Goal: Transaction & Acquisition: Purchase product/service

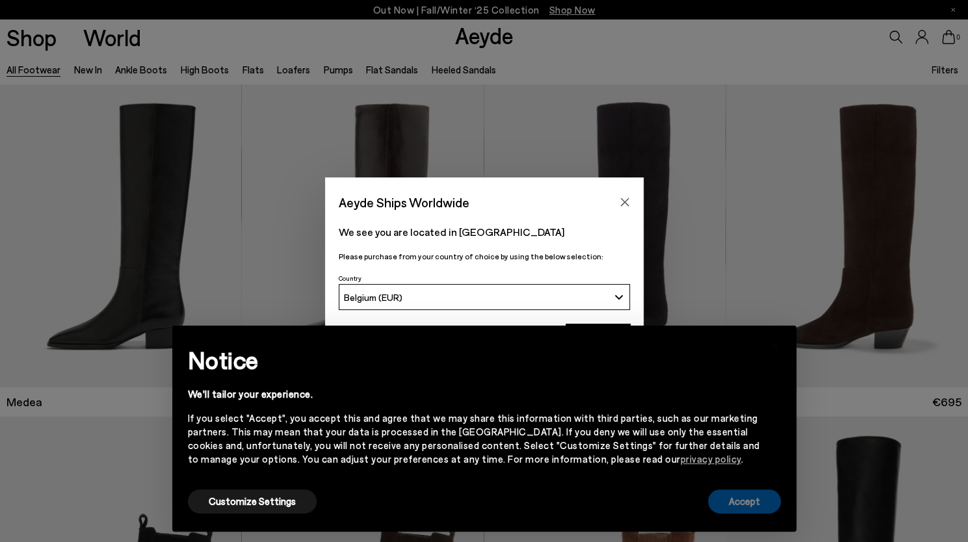
click at [736, 493] on button "Accept" at bounding box center [744, 501] width 73 height 24
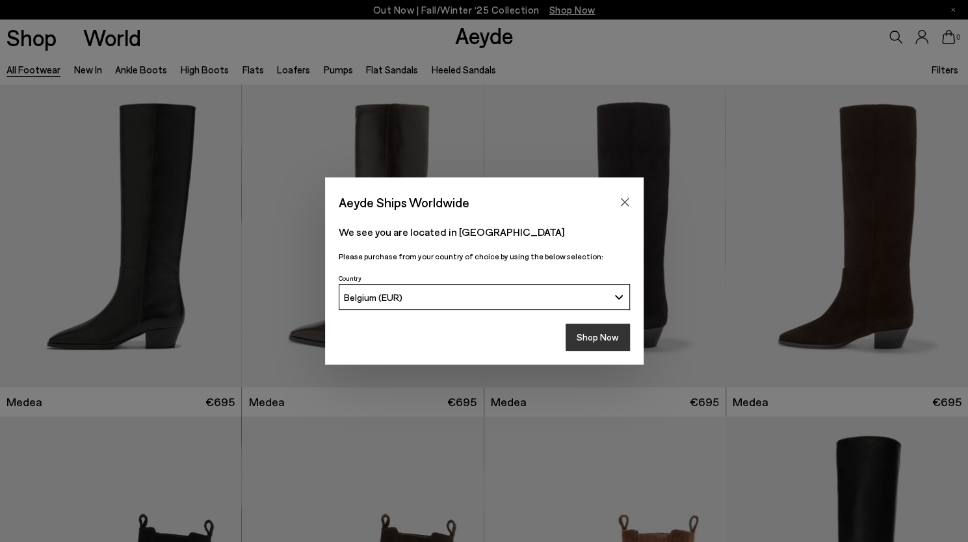
click at [598, 340] on button "Shop Now" at bounding box center [598, 337] width 64 height 27
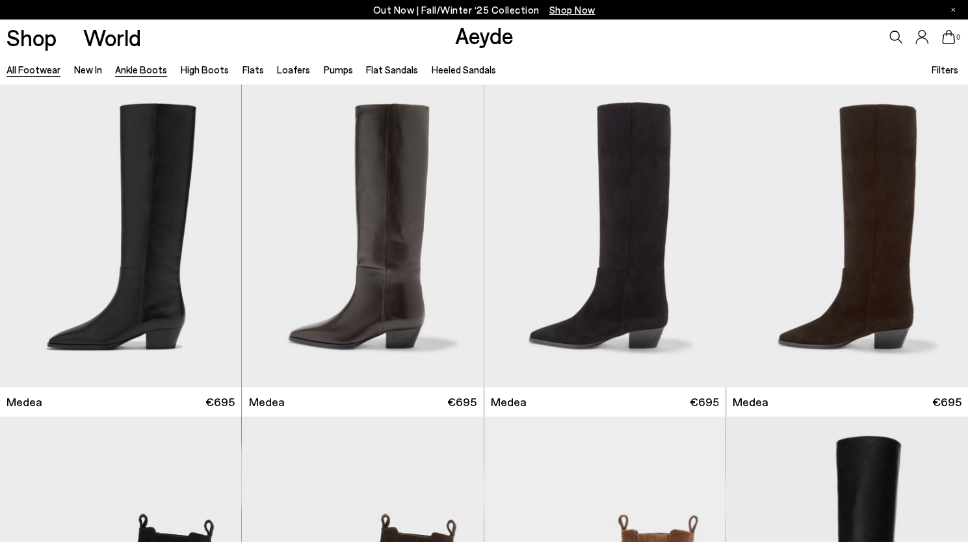
click at [124, 68] on link "Ankle Boots" at bounding box center [141, 70] width 52 height 12
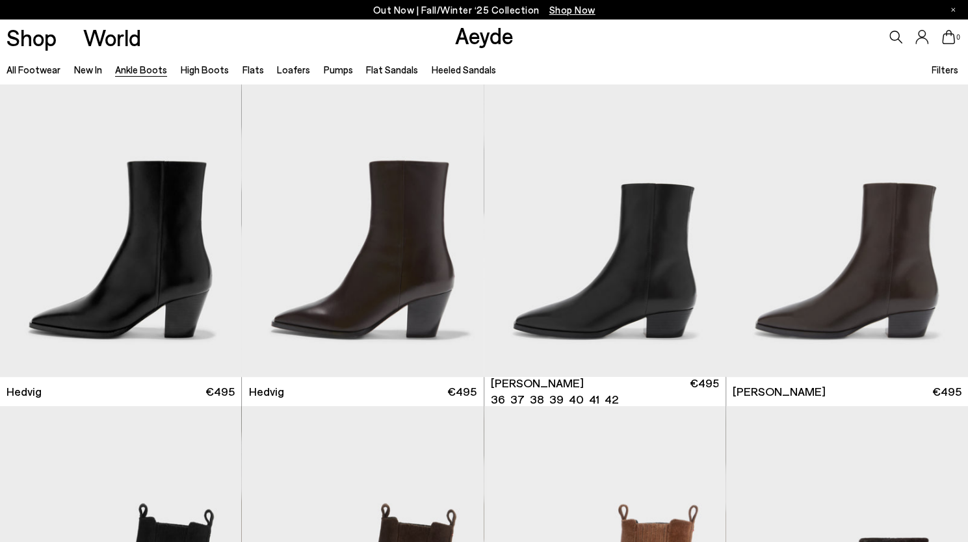
scroll to position [357, 0]
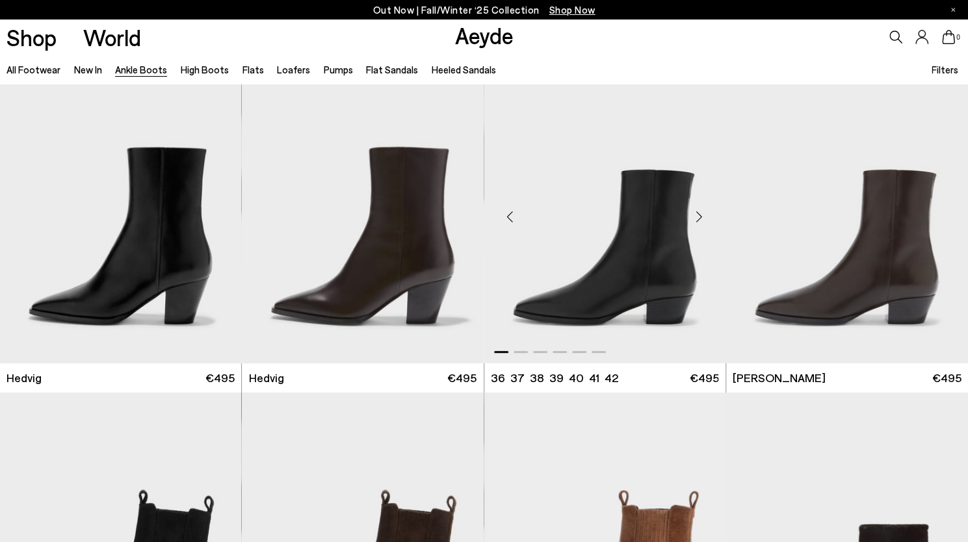
click at [696, 216] on div "Next slide" at bounding box center [699, 216] width 39 height 39
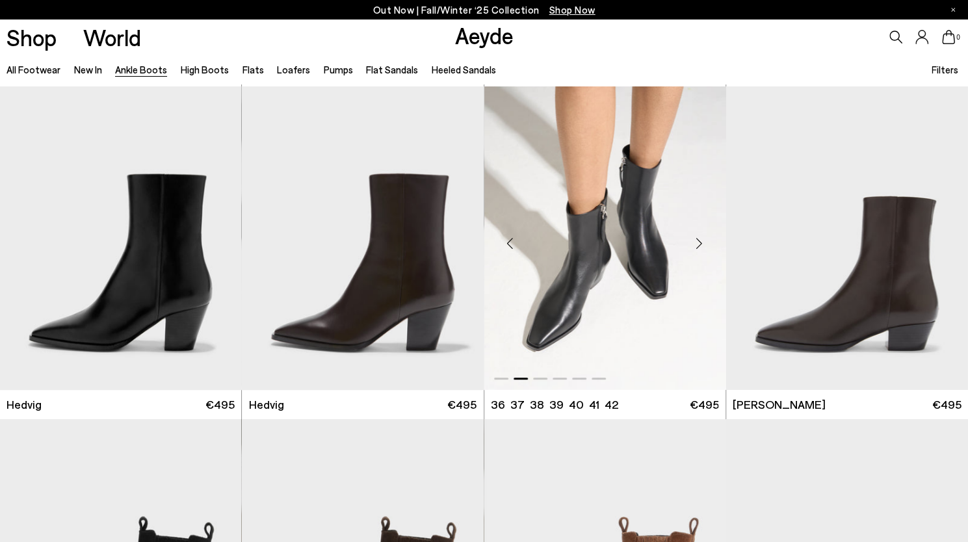
scroll to position [329, 0]
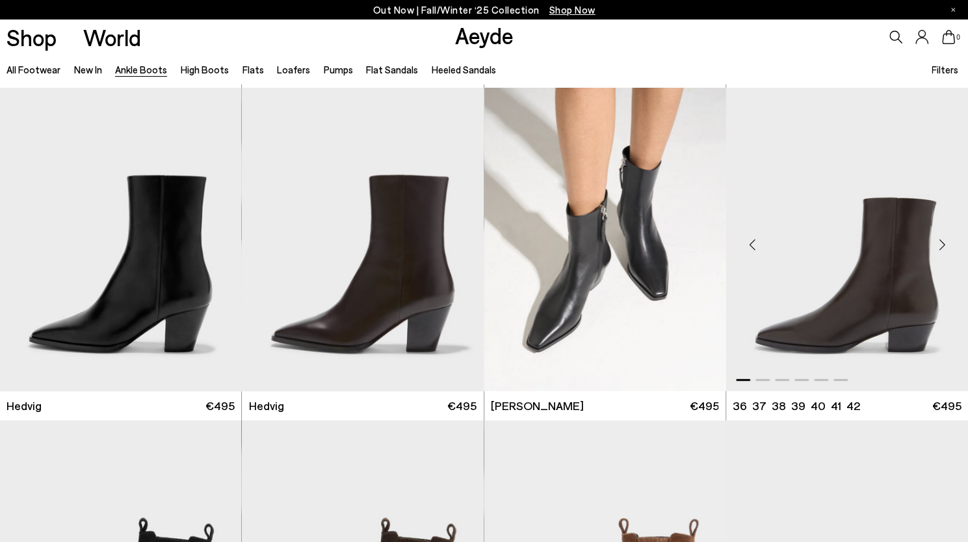
click at [941, 246] on div "Next slide" at bounding box center [941, 244] width 39 height 39
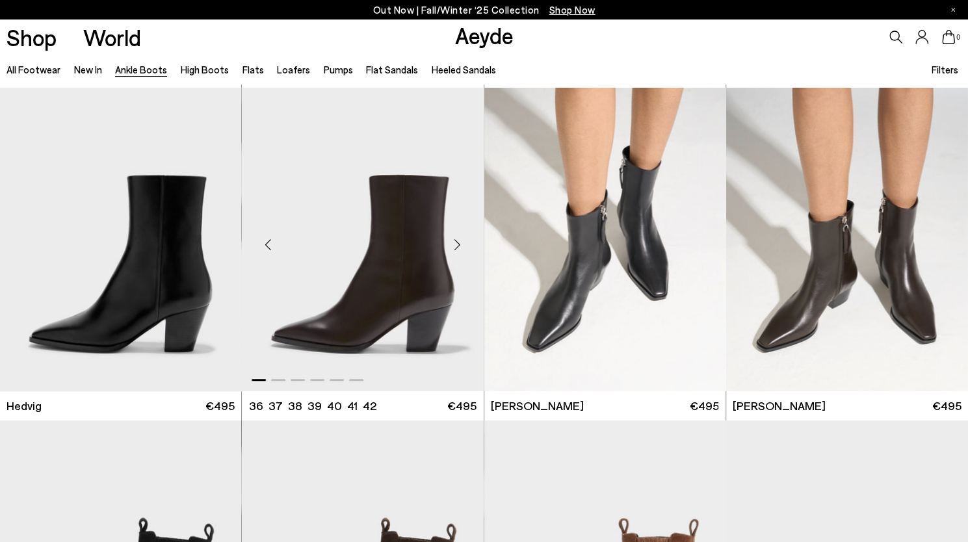
click at [456, 248] on div "Next slide" at bounding box center [457, 244] width 39 height 39
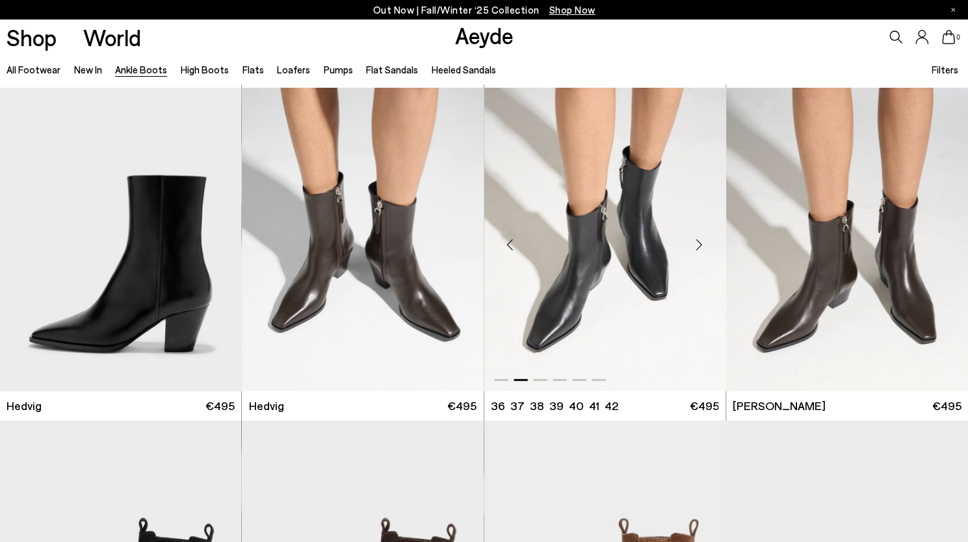
click at [613, 286] on img "2 / 6" at bounding box center [605, 240] width 242 height 304
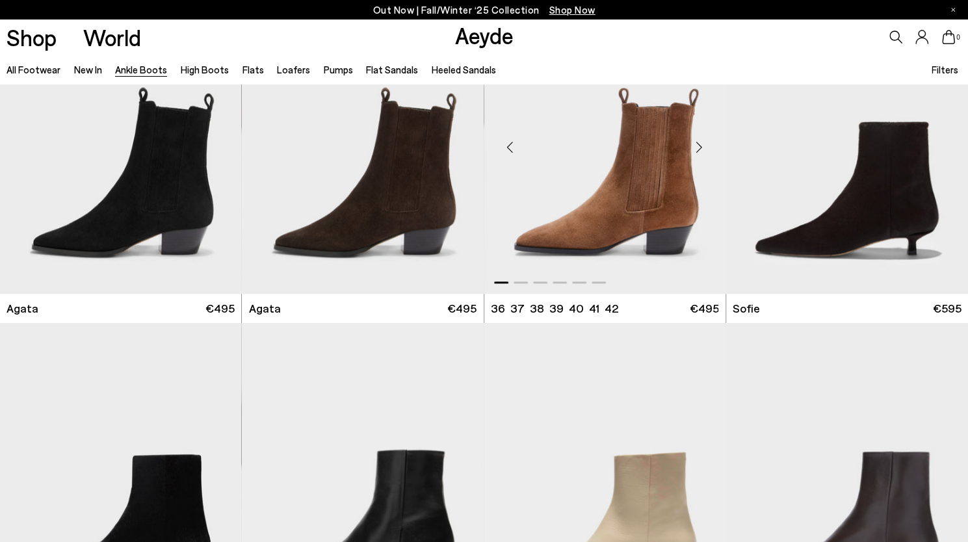
scroll to position [760, 0]
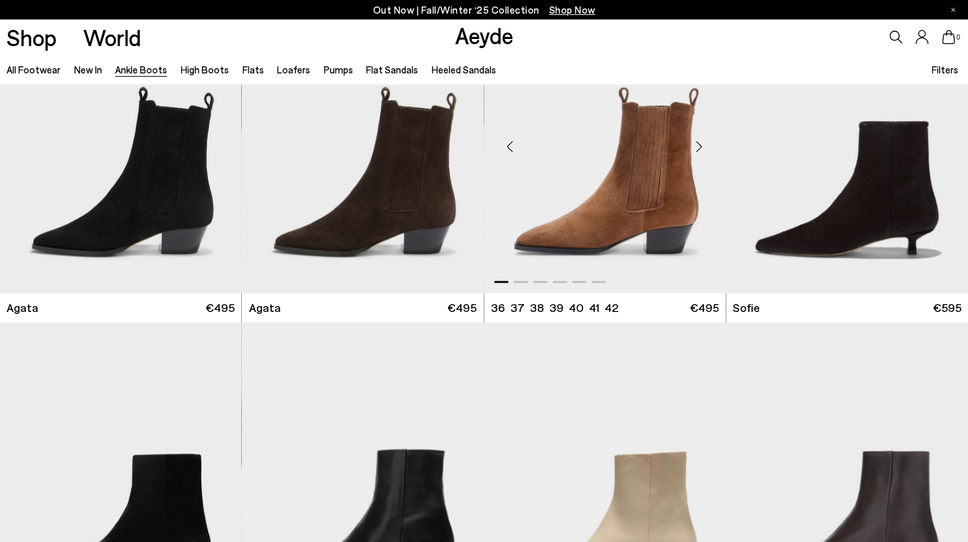
click at [703, 148] on div "Next slide" at bounding box center [699, 146] width 39 height 39
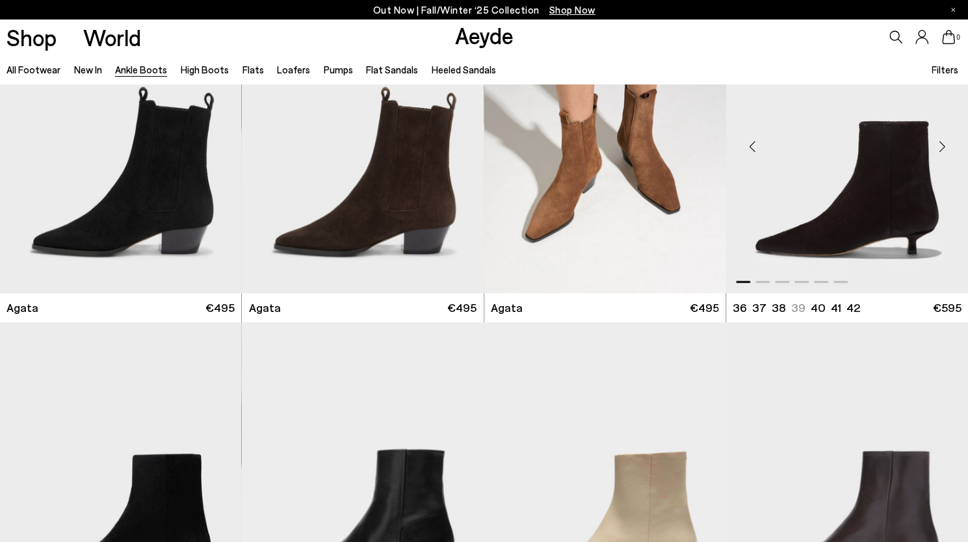
click at [944, 152] on div "Next slide" at bounding box center [941, 146] width 39 height 39
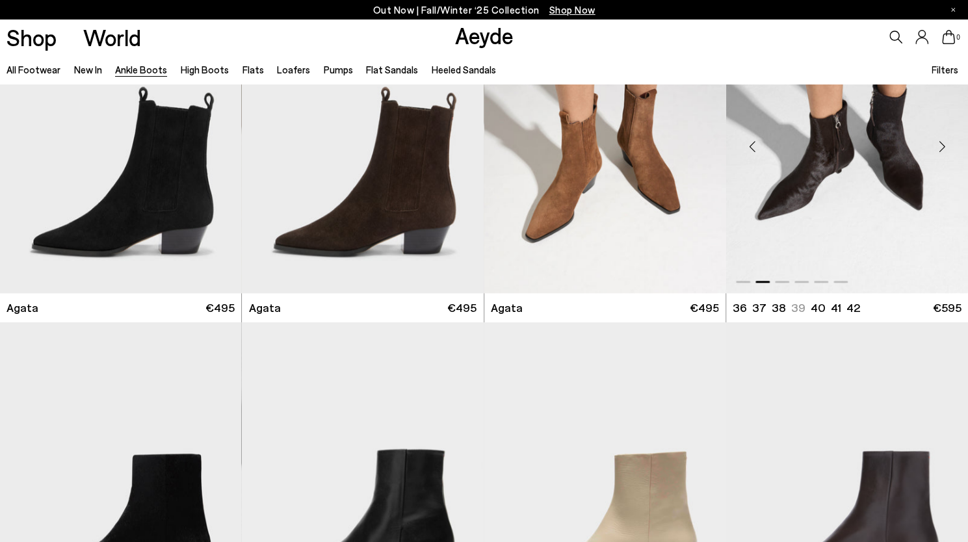
click at [944, 152] on div "Next slide" at bounding box center [941, 146] width 39 height 39
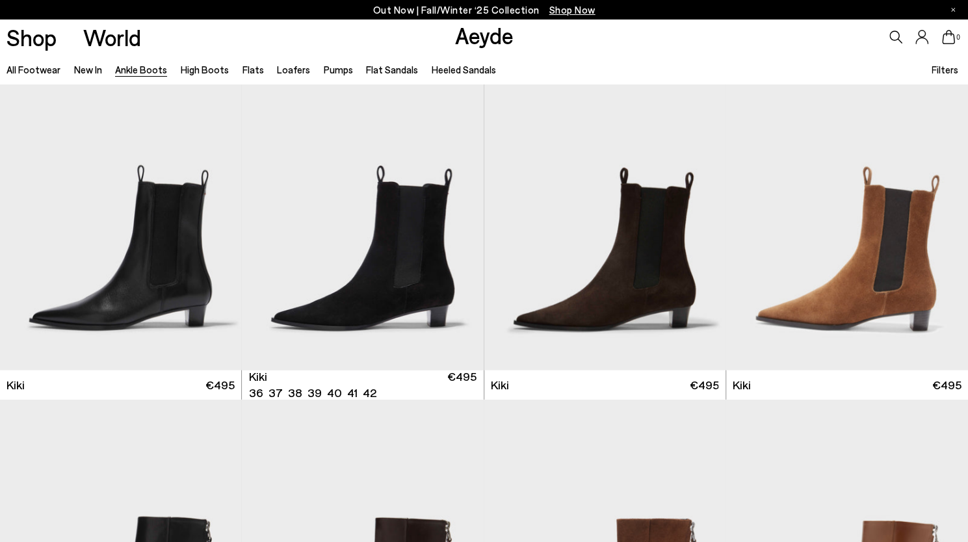
scroll to position [1686, 0]
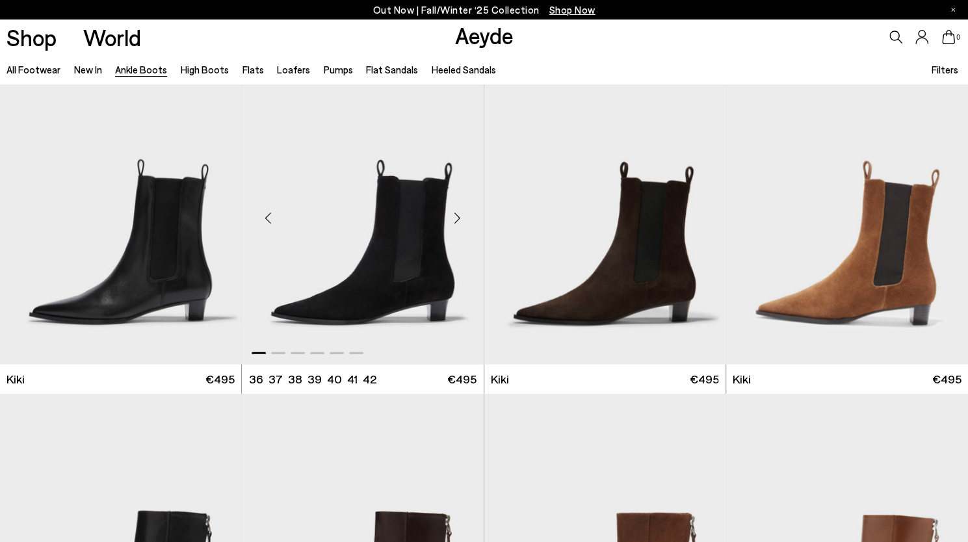
click at [458, 218] on div "Next slide" at bounding box center [457, 217] width 39 height 39
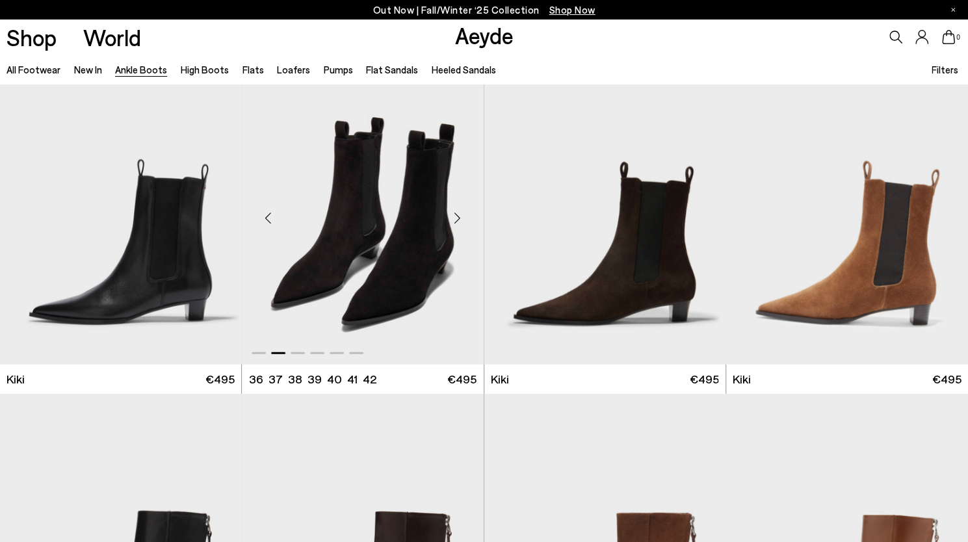
click at [458, 217] on div "Next slide" at bounding box center [457, 217] width 39 height 39
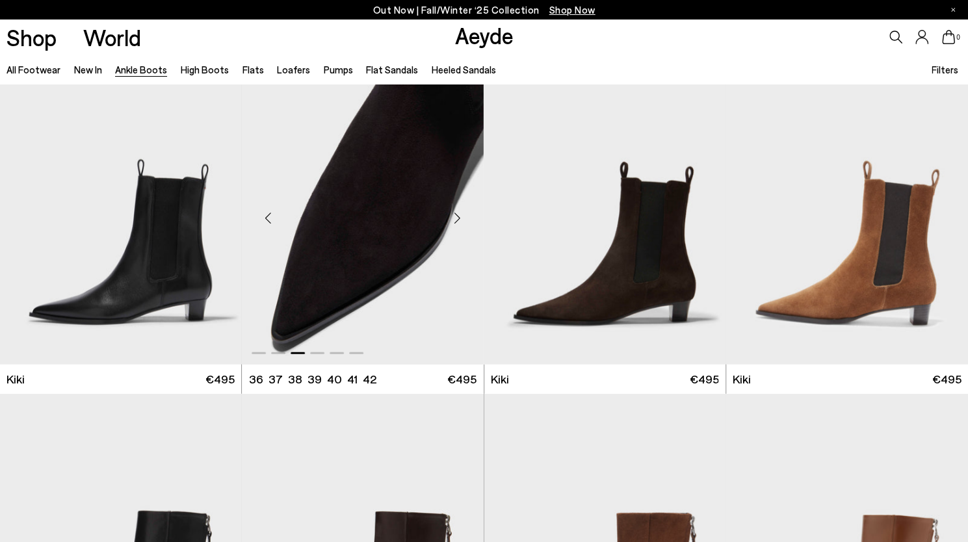
click at [458, 217] on div "Next slide" at bounding box center [457, 217] width 39 height 39
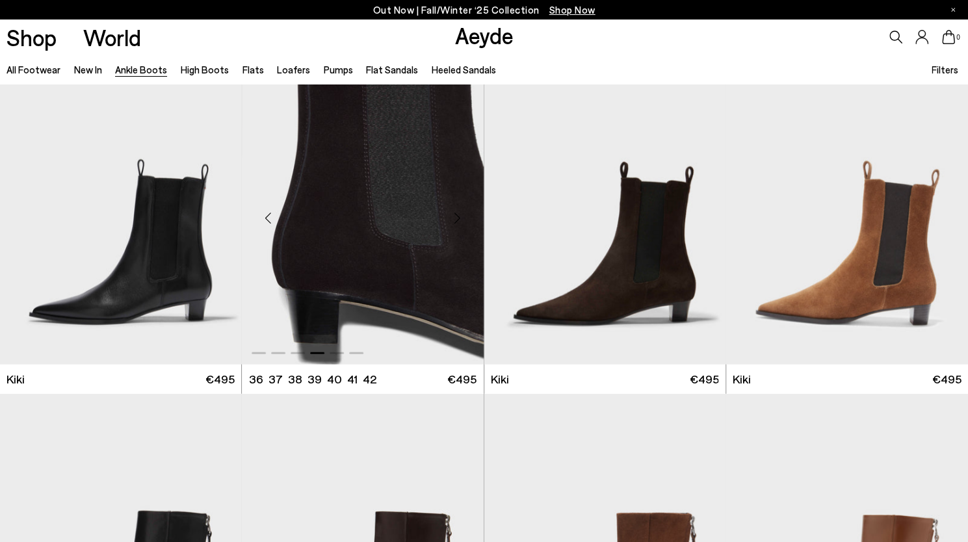
click at [458, 217] on div "Next slide" at bounding box center [457, 217] width 39 height 39
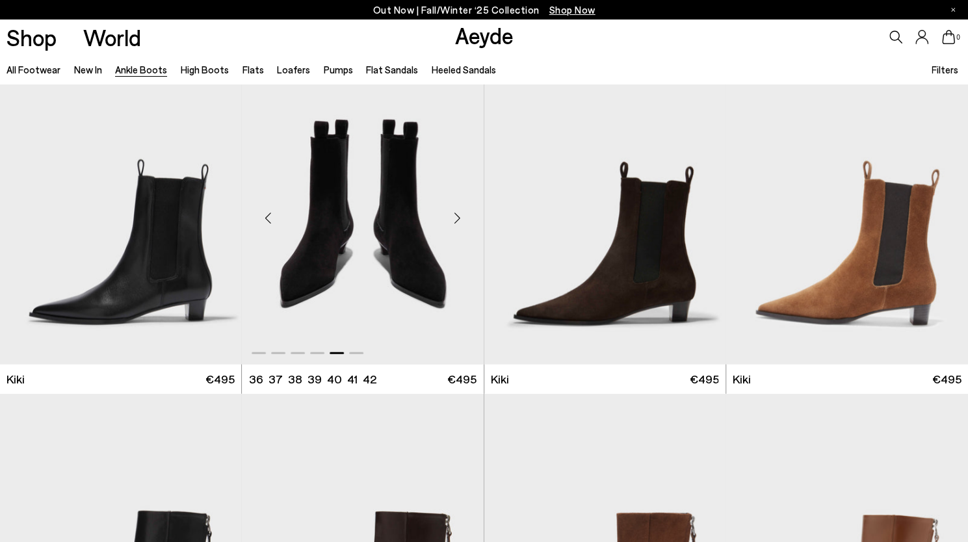
click at [458, 217] on div "Next slide" at bounding box center [457, 217] width 39 height 39
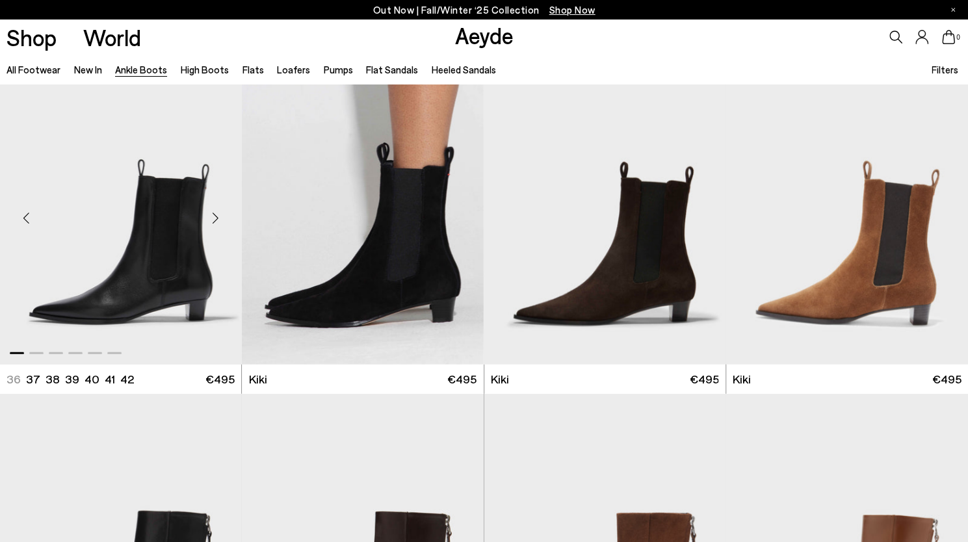
click at [157, 266] on img "1 / 6" at bounding box center [121, 213] width 242 height 304
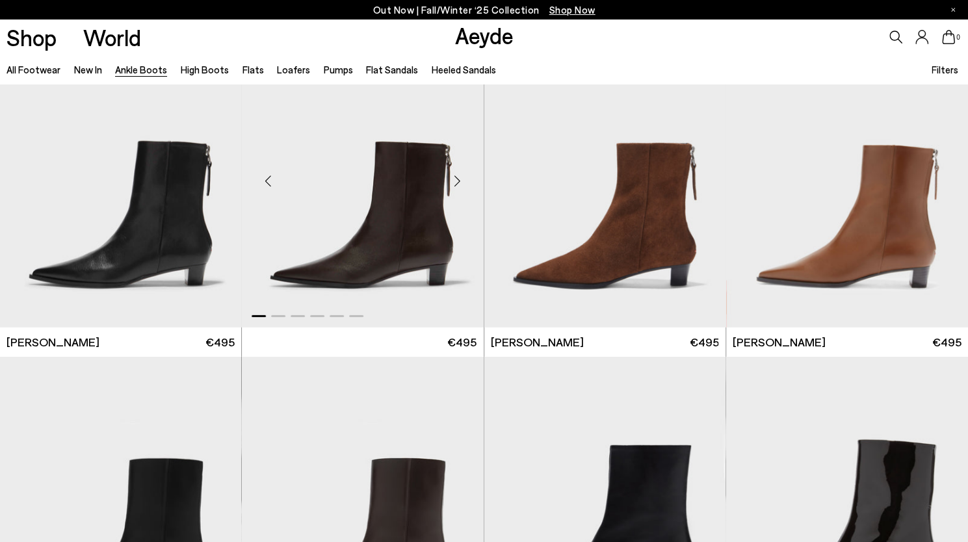
scroll to position [2025, 0]
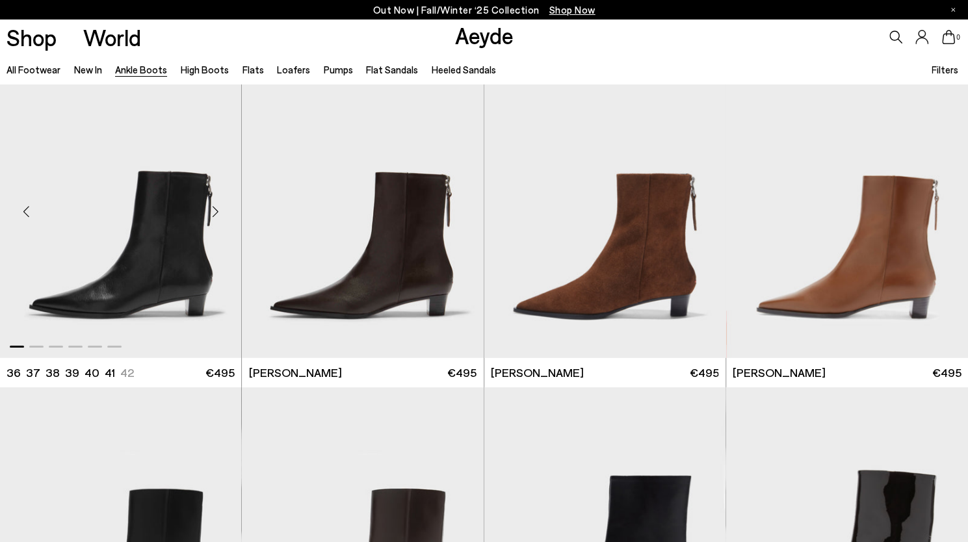
click at [216, 213] on div "Next slide" at bounding box center [215, 211] width 39 height 39
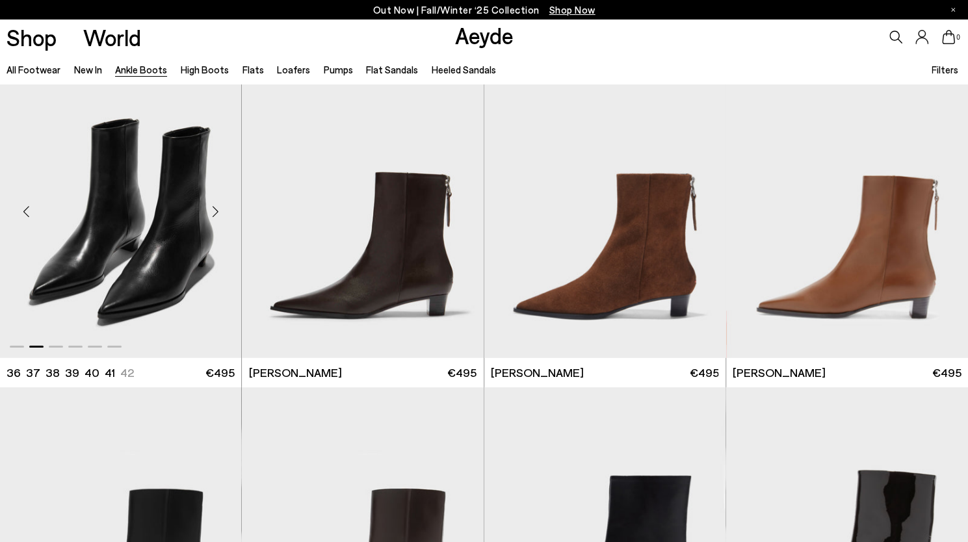
click at [216, 213] on div "Next slide" at bounding box center [215, 211] width 39 height 39
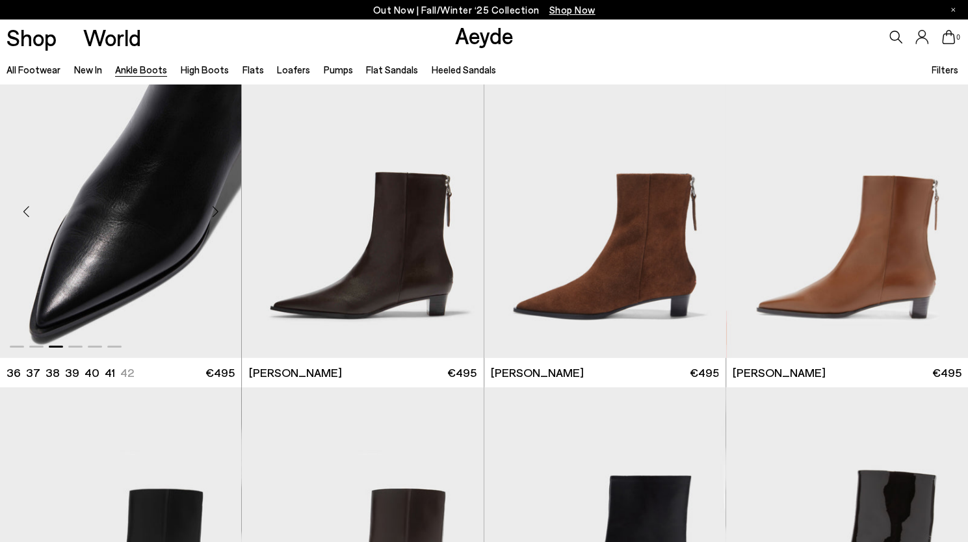
click at [216, 213] on div "Next slide" at bounding box center [215, 211] width 39 height 39
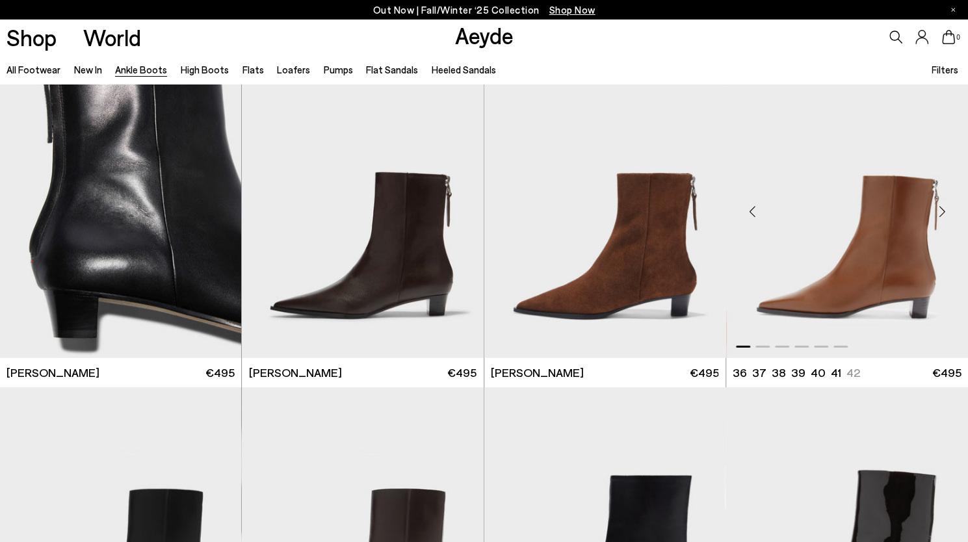
click at [944, 215] on div "Next slide" at bounding box center [941, 211] width 39 height 39
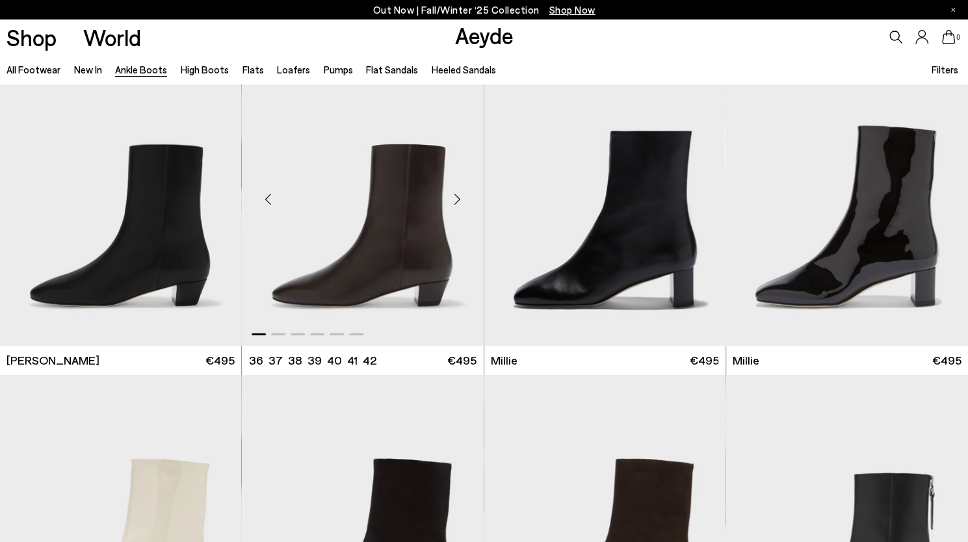
scroll to position [2371, 0]
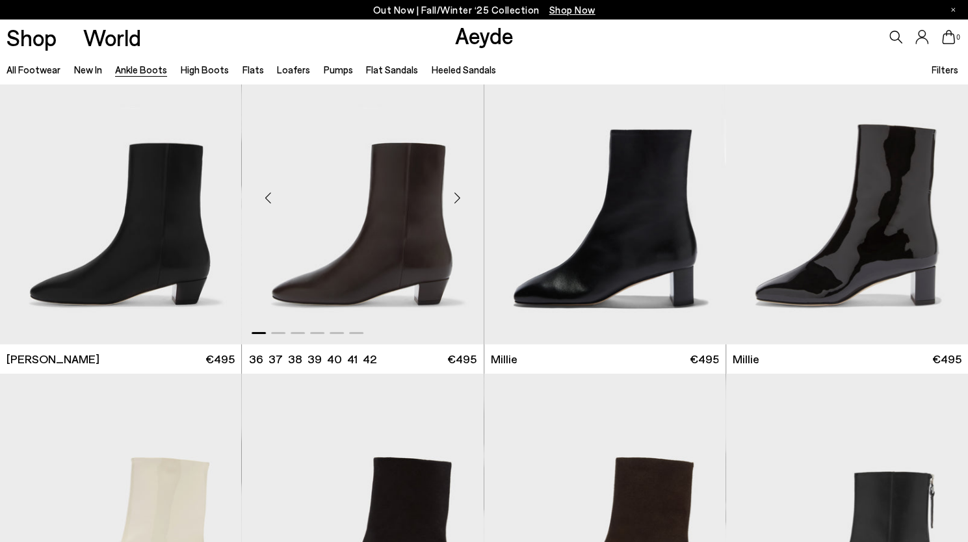
click at [460, 203] on div "Next slide" at bounding box center [457, 198] width 39 height 39
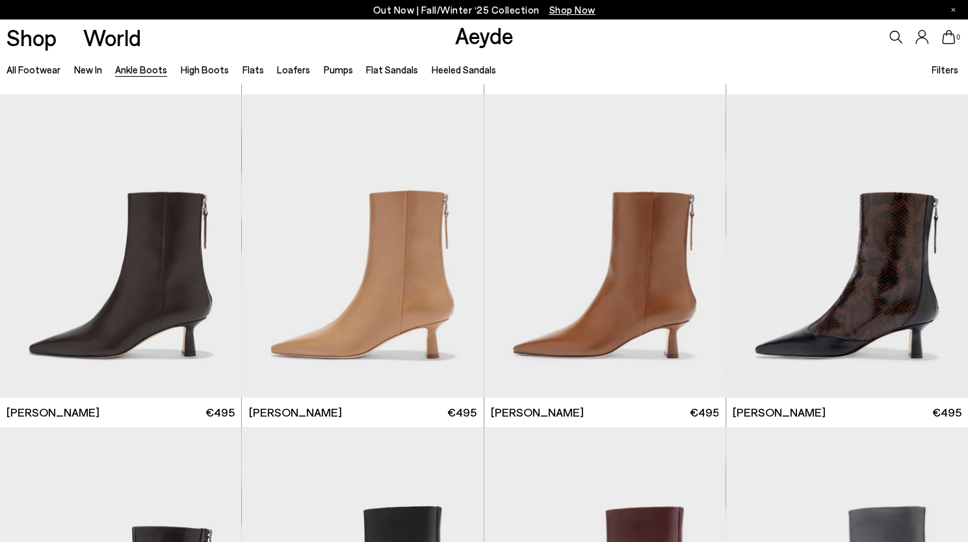
scroll to position [2982, 0]
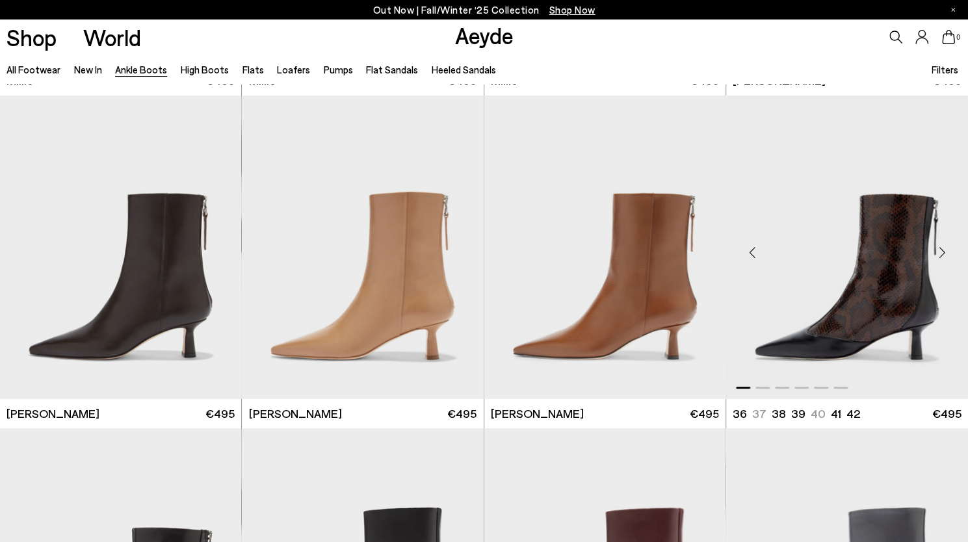
click at [945, 255] on div "Next slide" at bounding box center [941, 252] width 39 height 39
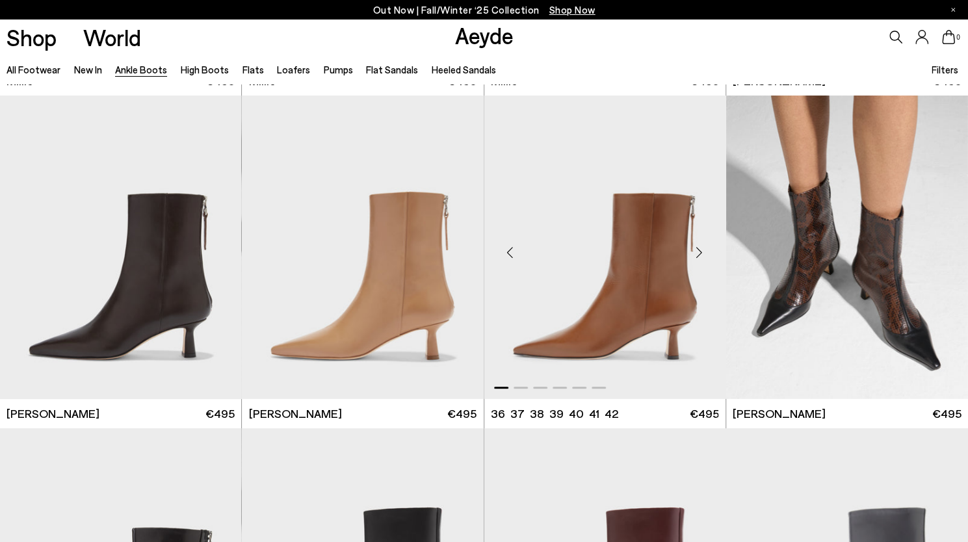
click at [704, 249] on div "Next slide" at bounding box center [699, 252] width 39 height 39
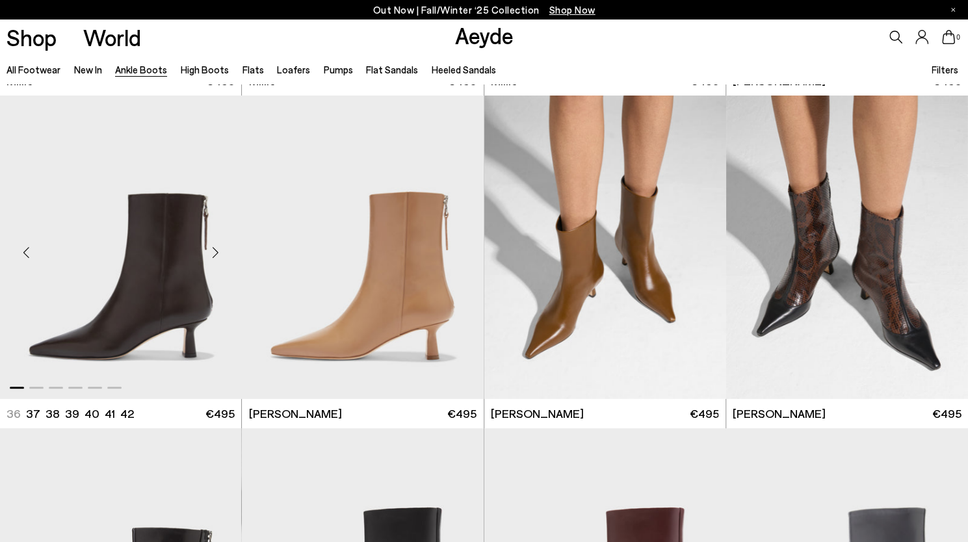
click at [217, 246] on div "Next slide" at bounding box center [215, 252] width 39 height 39
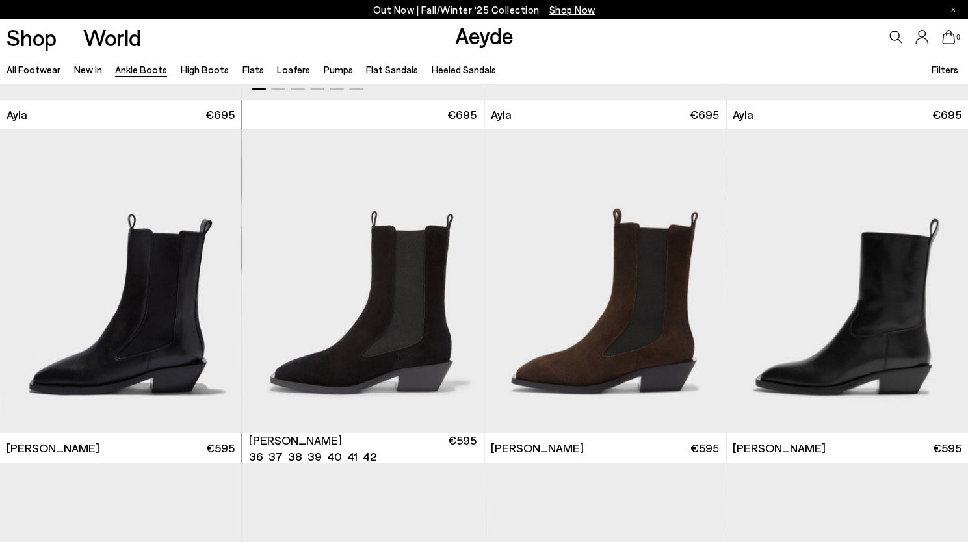
scroll to position [3953, 0]
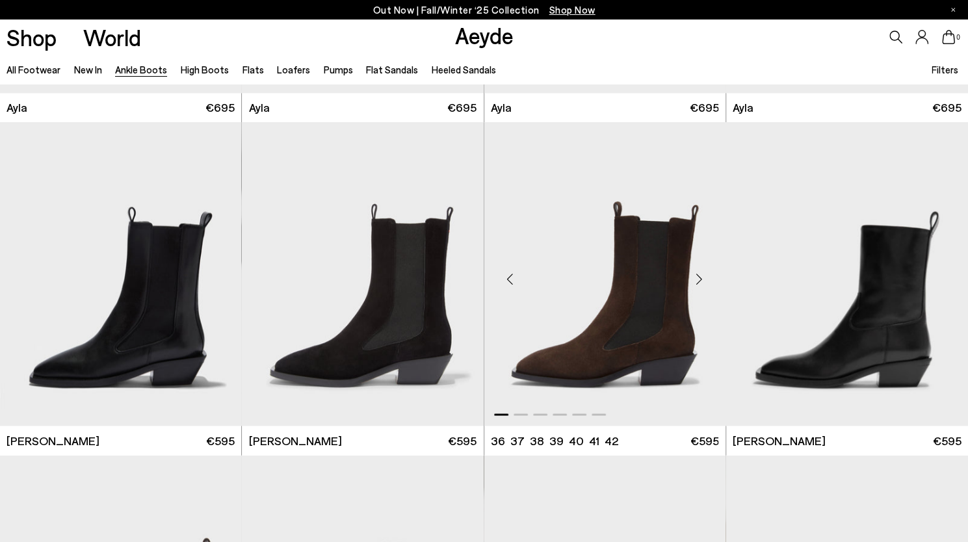
click at [701, 278] on div "Next slide" at bounding box center [699, 279] width 39 height 39
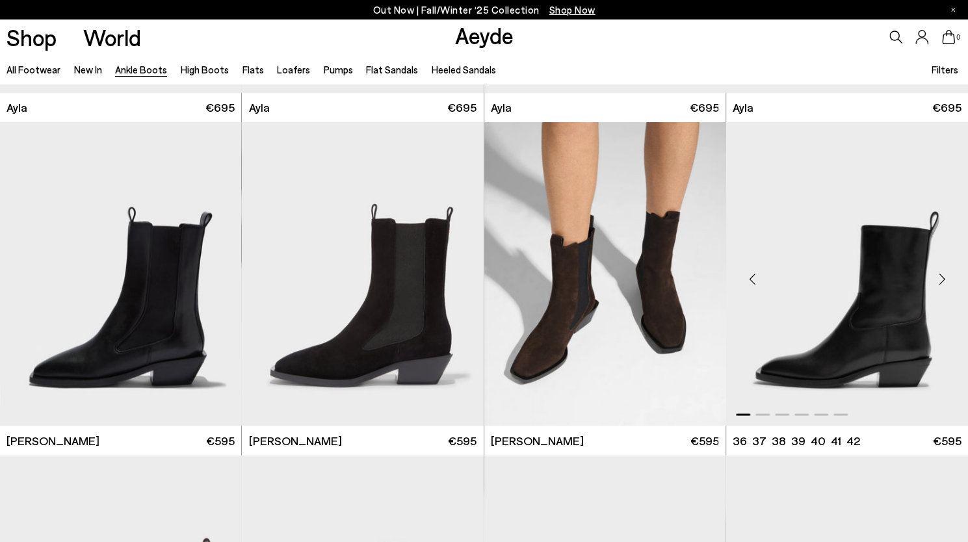
click at [944, 276] on div "Next slide" at bounding box center [941, 279] width 39 height 39
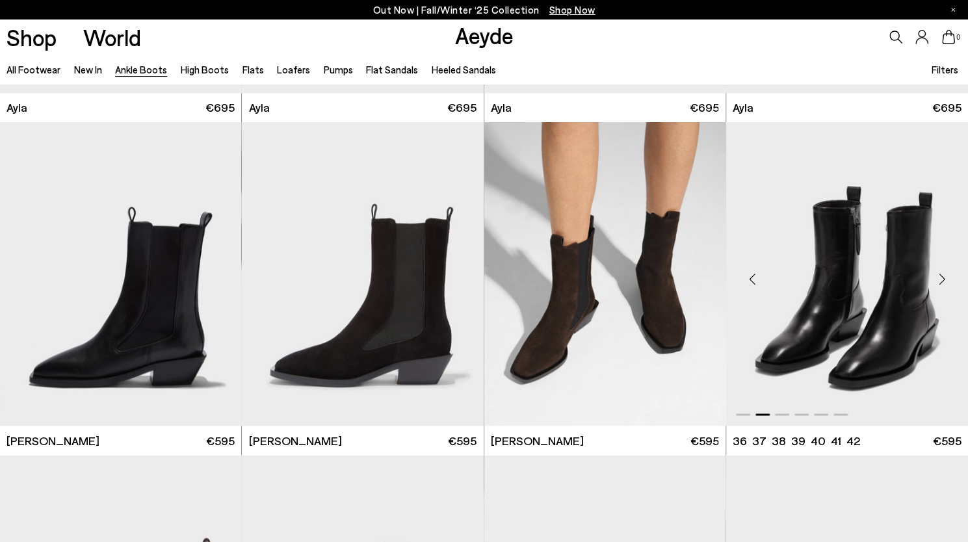
click at [860, 291] on img "2 / 6" at bounding box center [847, 274] width 242 height 304
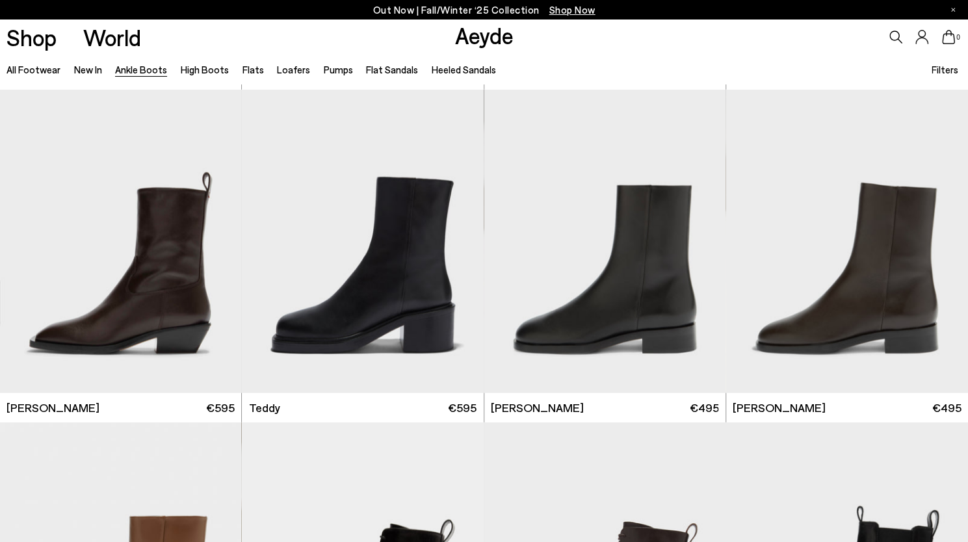
scroll to position [4321, 0]
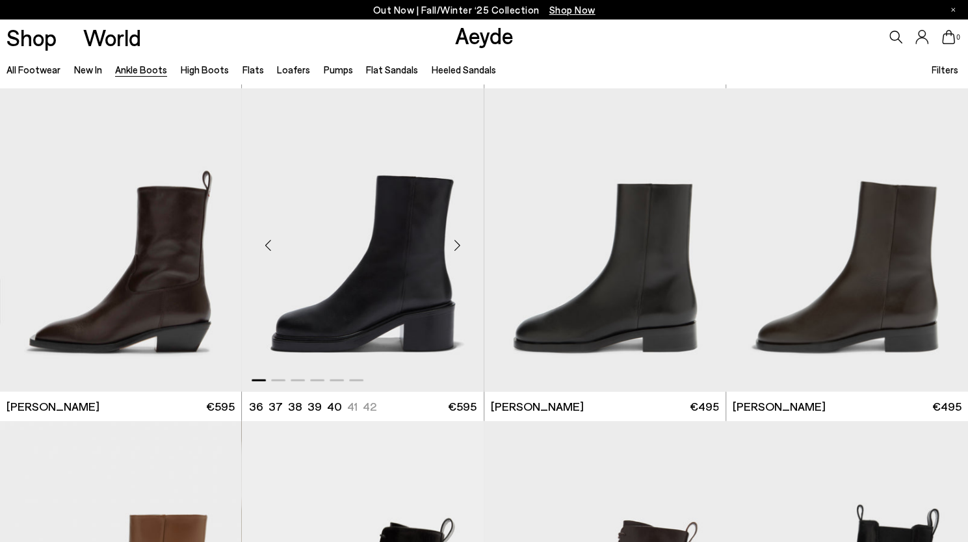
click at [462, 241] on div "Next slide" at bounding box center [457, 244] width 39 height 39
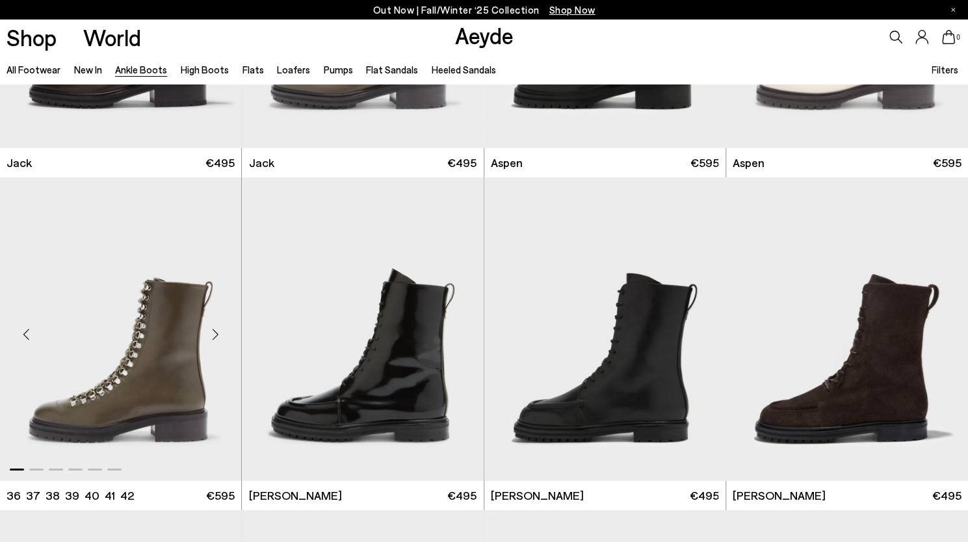
scroll to position [5275, 0]
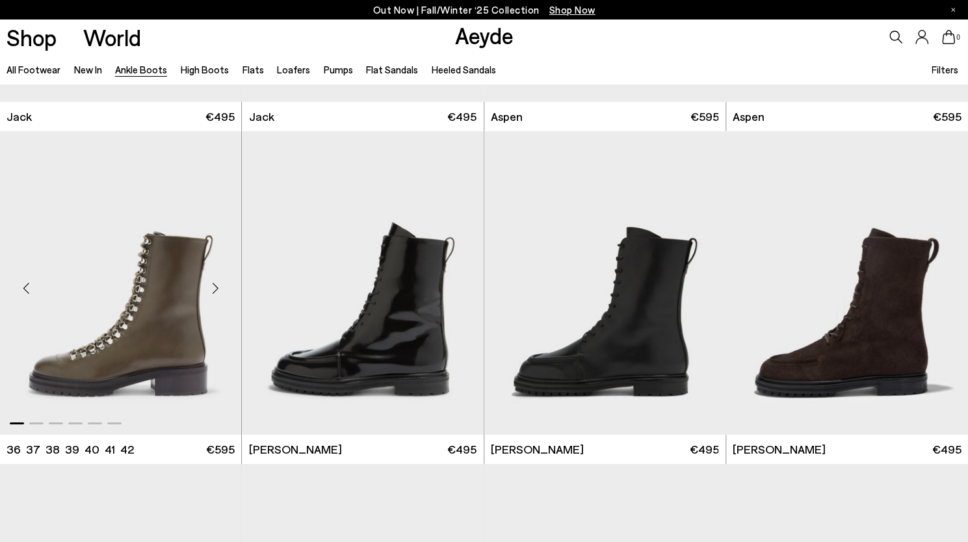
click at [215, 284] on div "Next slide" at bounding box center [215, 288] width 39 height 39
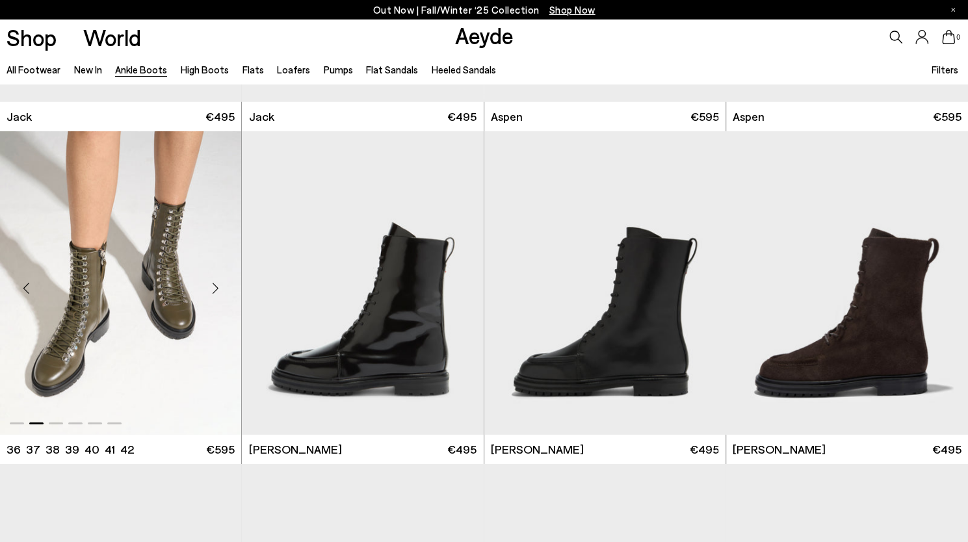
click at [215, 283] on div "Next slide" at bounding box center [215, 288] width 39 height 39
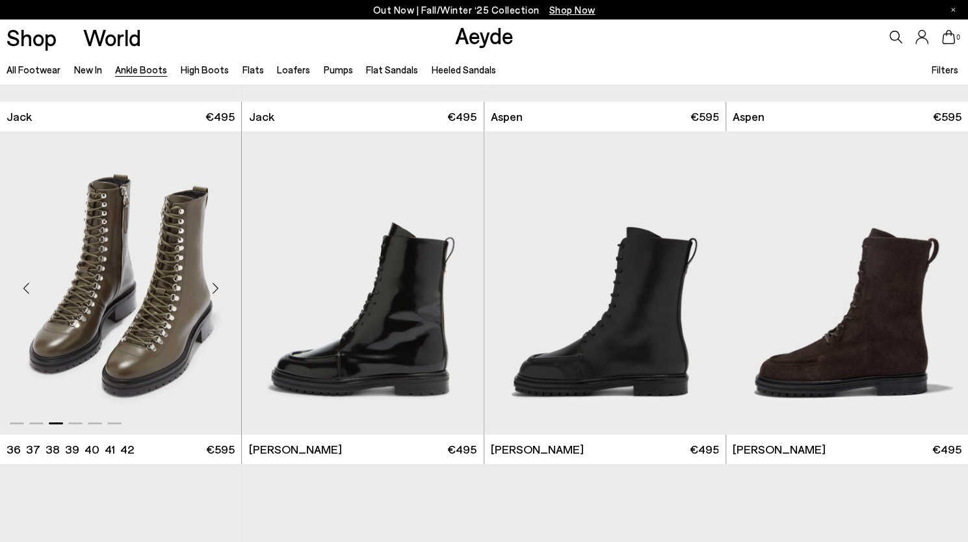
click at [215, 283] on div "Next slide" at bounding box center [215, 288] width 39 height 39
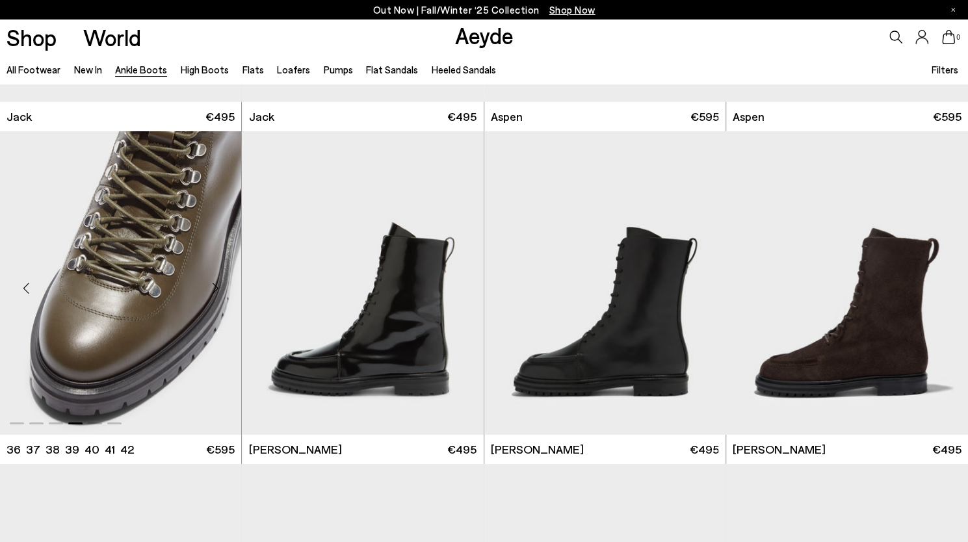
click at [215, 283] on div "Next slide" at bounding box center [215, 288] width 39 height 39
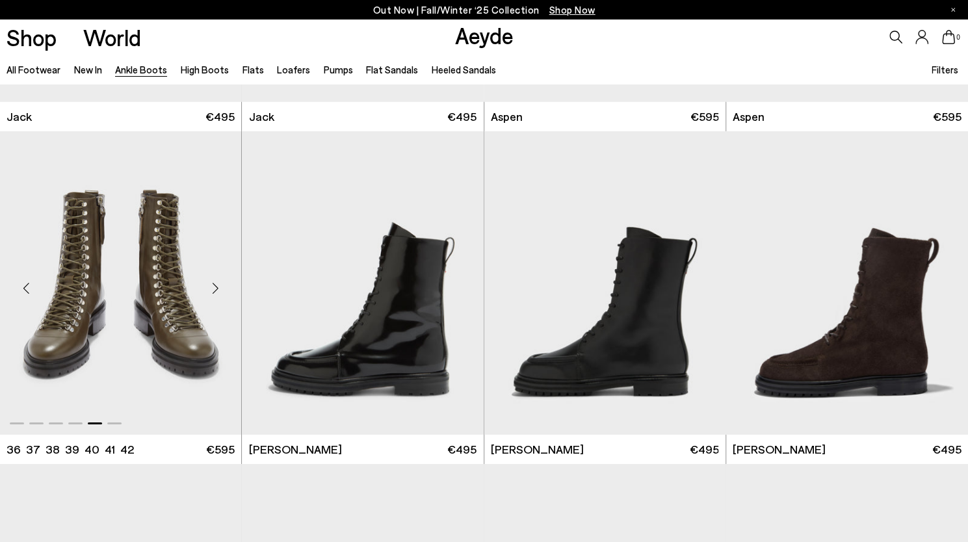
click at [215, 283] on div "Next slide" at bounding box center [215, 288] width 39 height 39
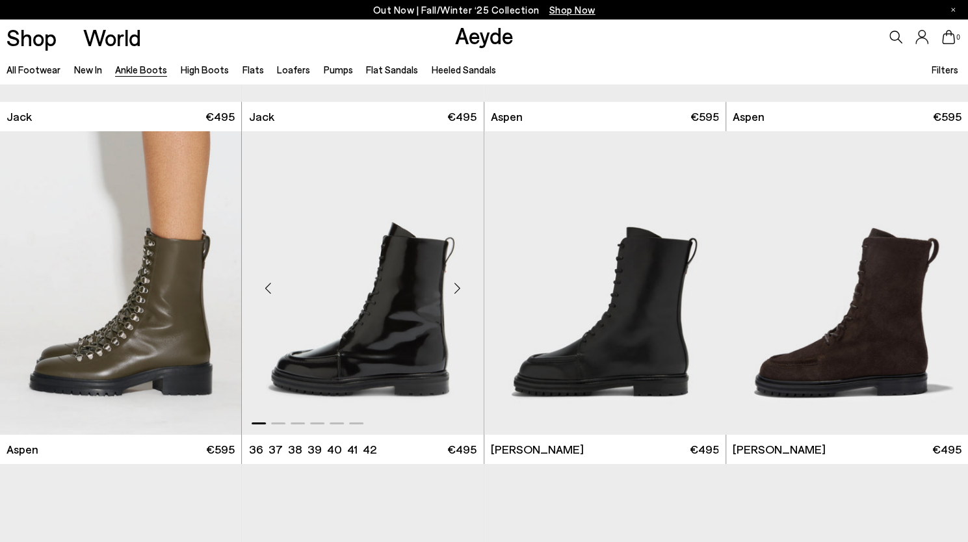
click at [456, 283] on div "Next slide" at bounding box center [457, 288] width 39 height 39
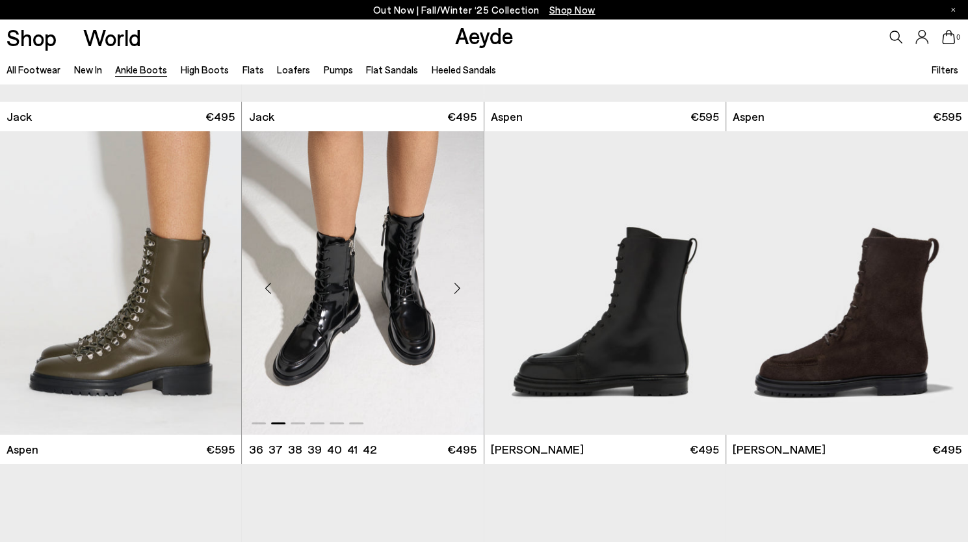
click at [456, 283] on div "Next slide" at bounding box center [457, 288] width 39 height 39
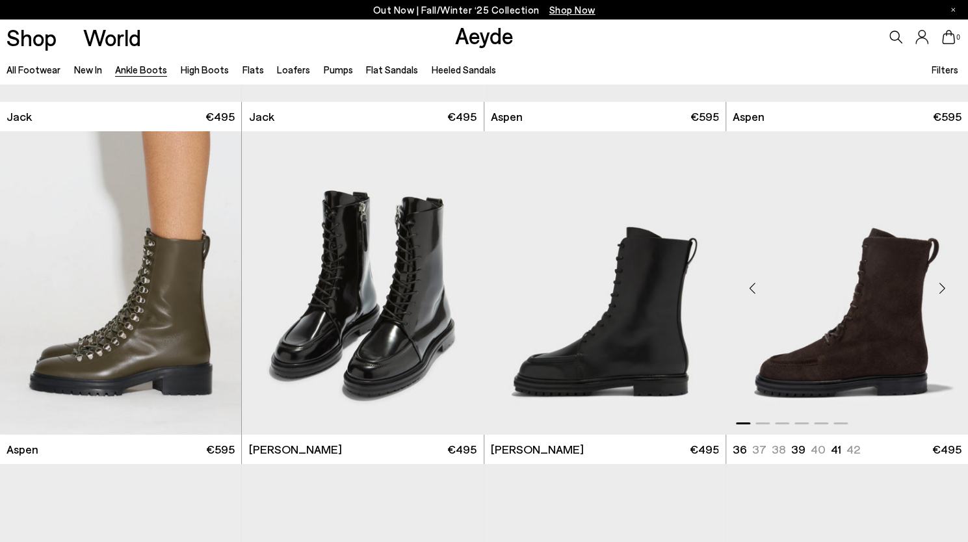
click at [939, 285] on div "Next slide" at bounding box center [941, 288] width 39 height 39
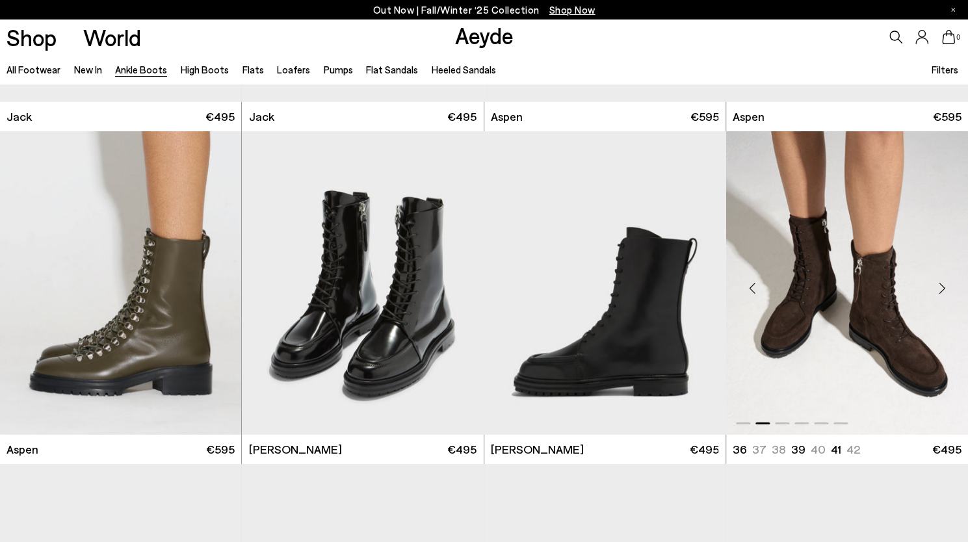
click at [939, 285] on div "Next slide" at bounding box center [941, 288] width 39 height 39
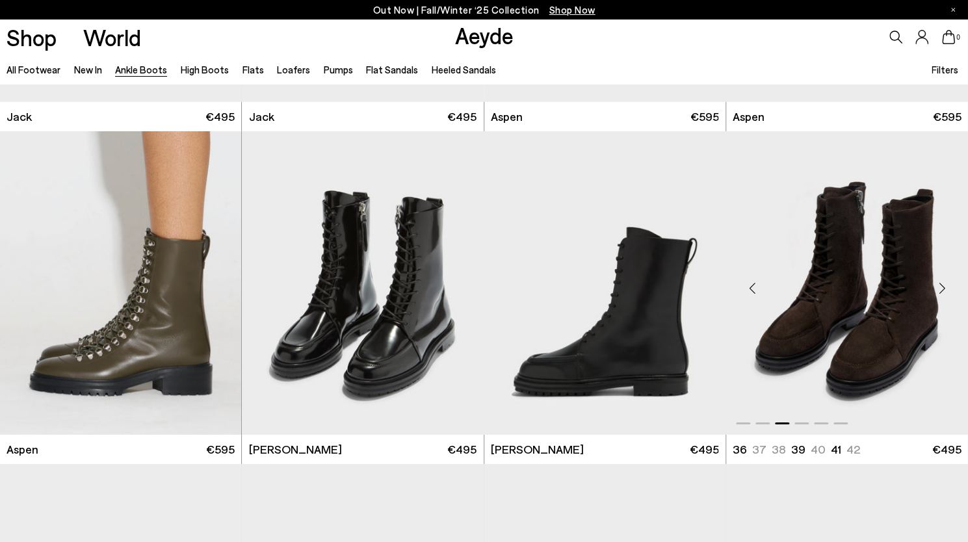
click at [939, 285] on div "Next slide" at bounding box center [941, 288] width 39 height 39
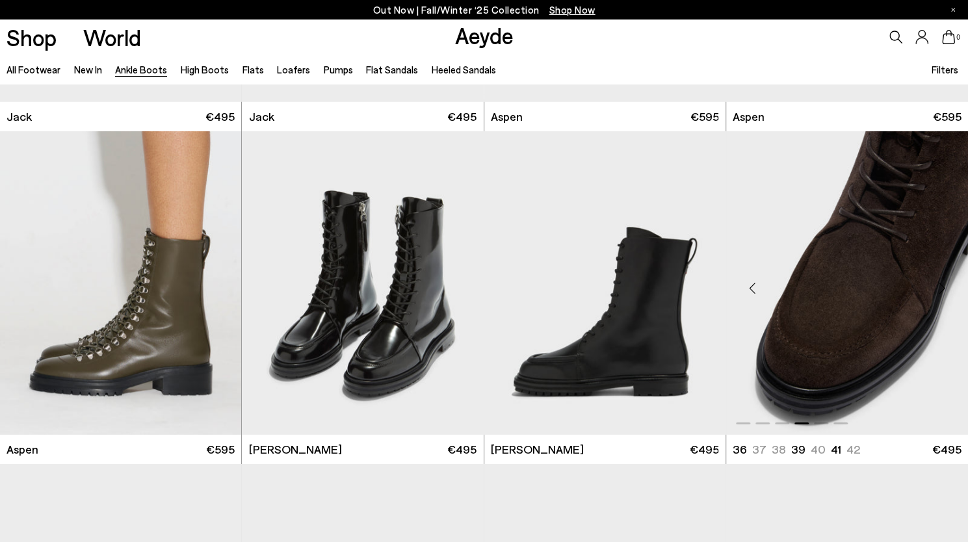
click at [939, 285] on div "Next slide" at bounding box center [941, 288] width 39 height 39
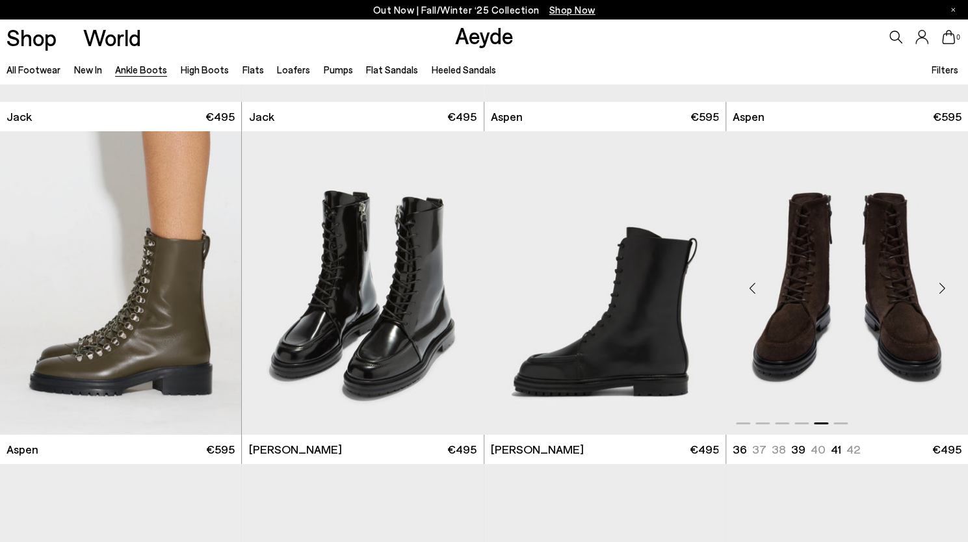
click at [939, 285] on div "Next slide" at bounding box center [941, 288] width 39 height 39
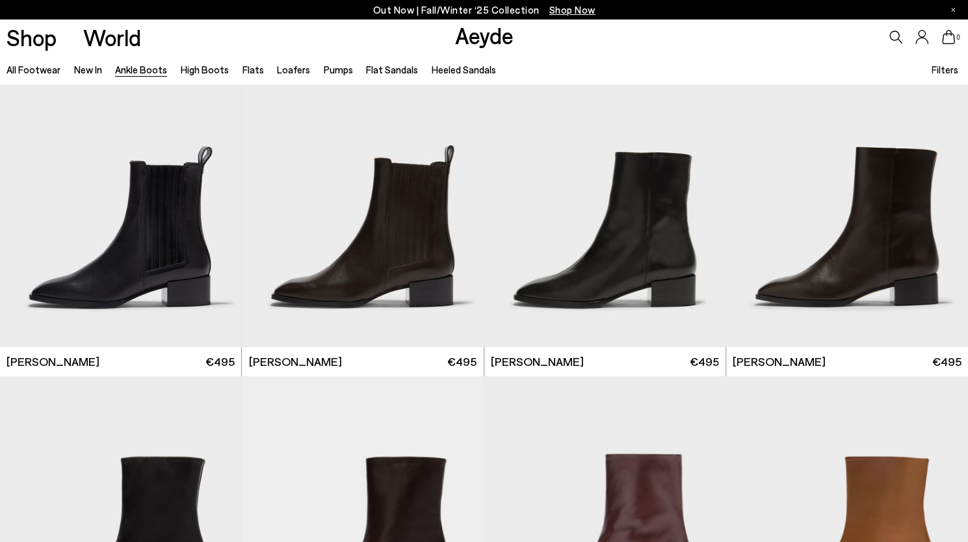
scroll to position [5696, 0]
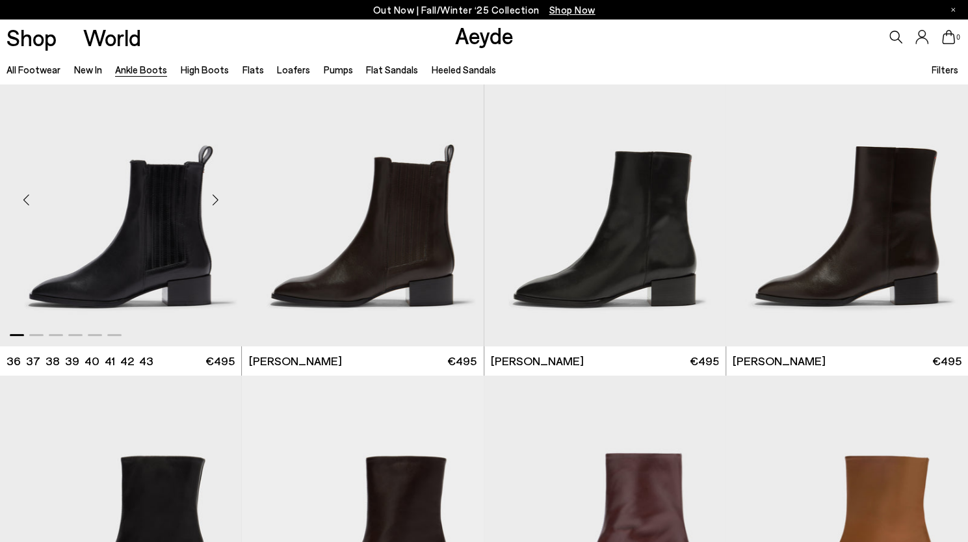
click at [220, 194] on div "Next slide" at bounding box center [215, 199] width 39 height 39
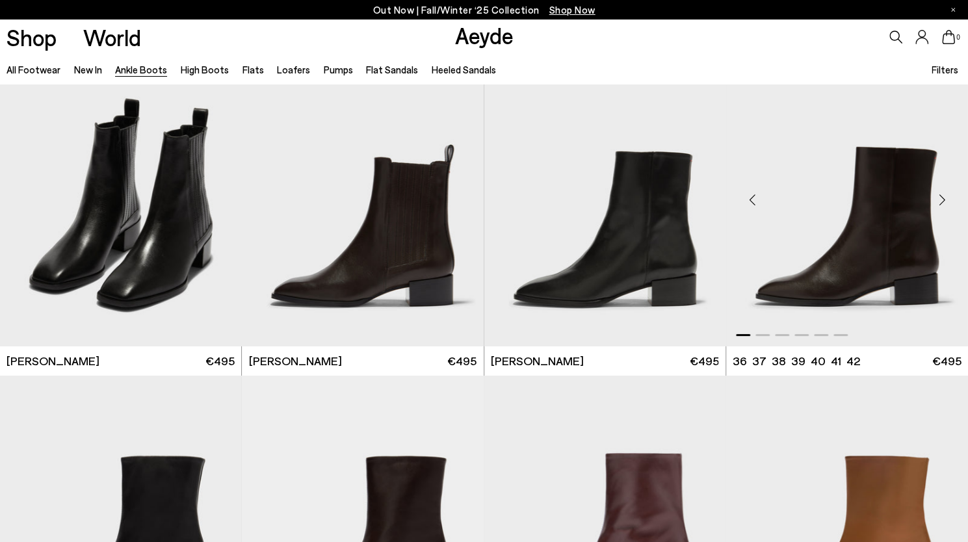
click at [940, 201] on div "Next slide" at bounding box center [941, 199] width 39 height 39
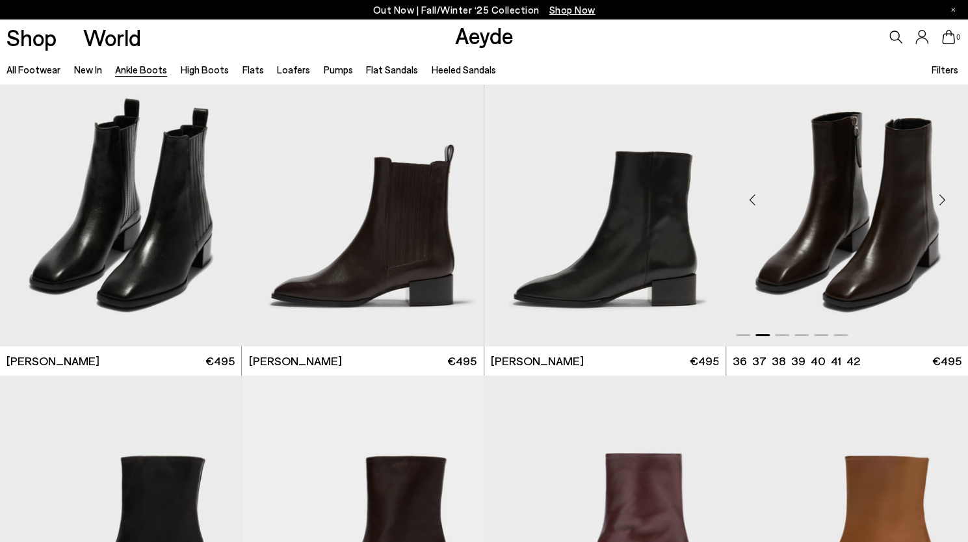
click at [940, 201] on div "Next slide" at bounding box center [941, 199] width 39 height 39
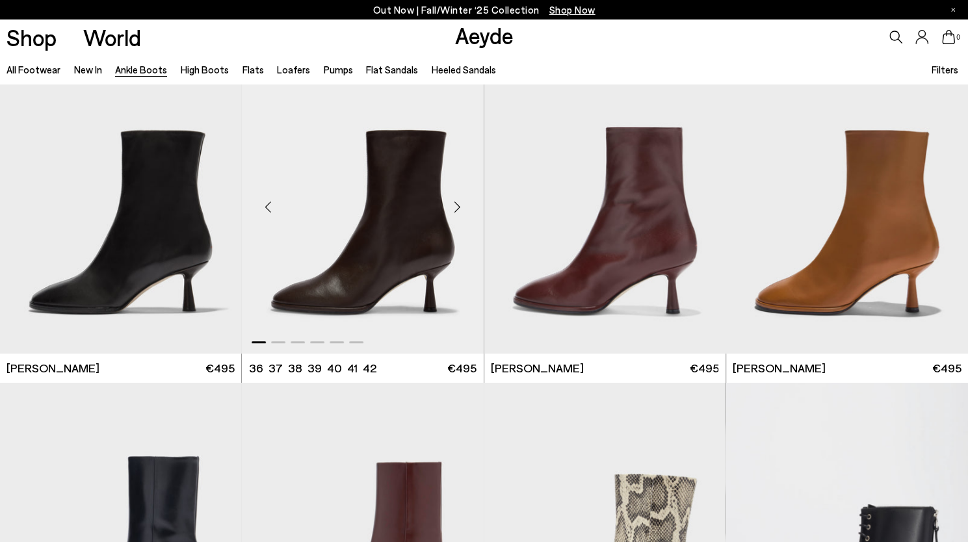
scroll to position [6026, 0]
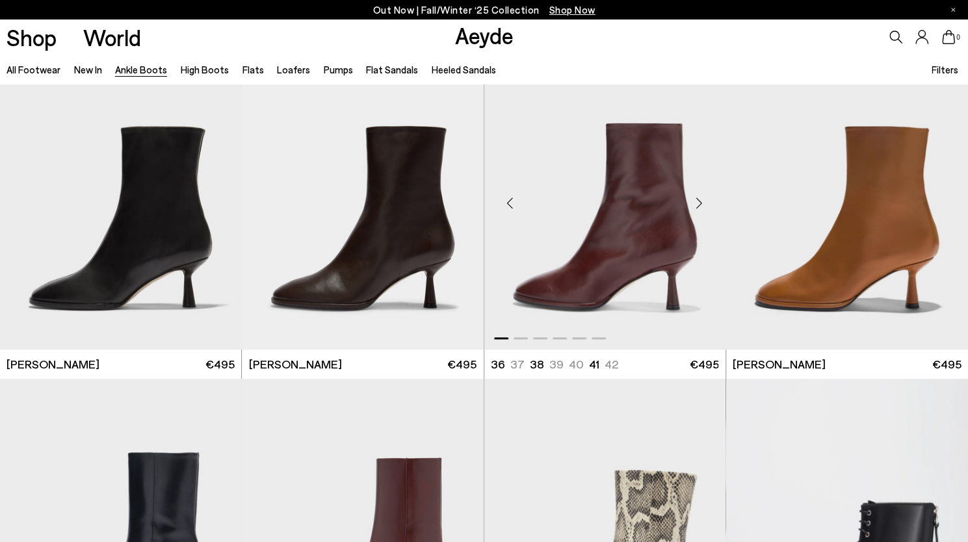
click at [698, 205] on div "Next slide" at bounding box center [699, 202] width 39 height 39
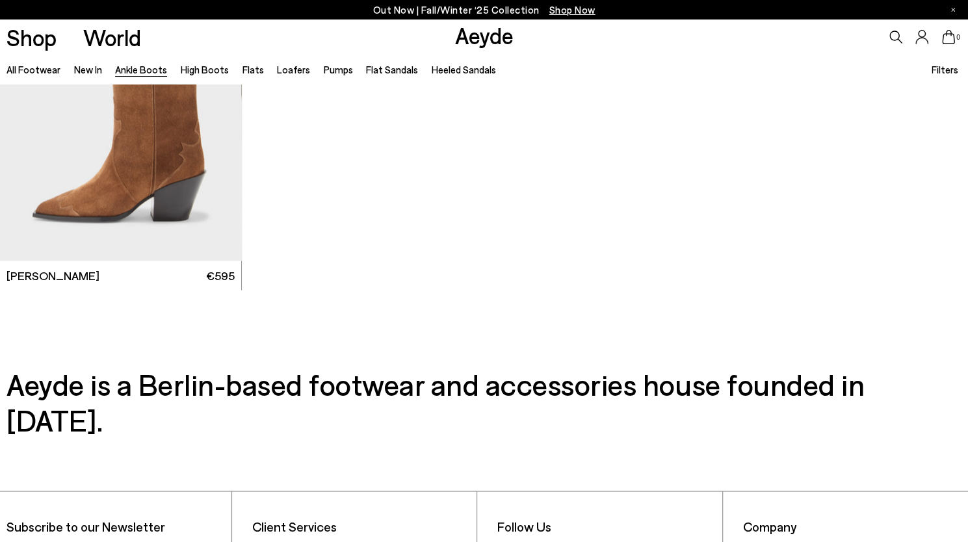
scroll to position [7113, 0]
click at [243, 73] on link "Flats" at bounding box center [252, 70] width 21 height 12
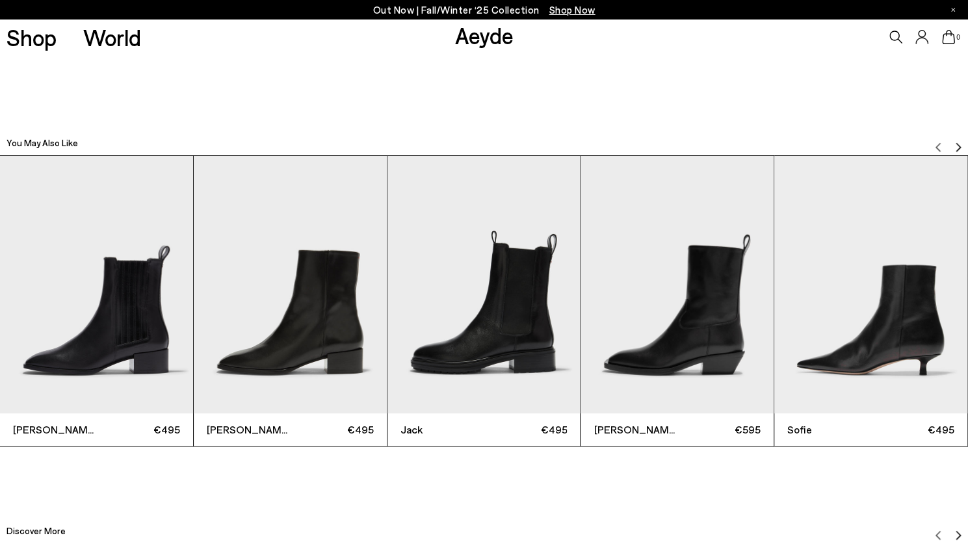
scroll to position [3040, 0]
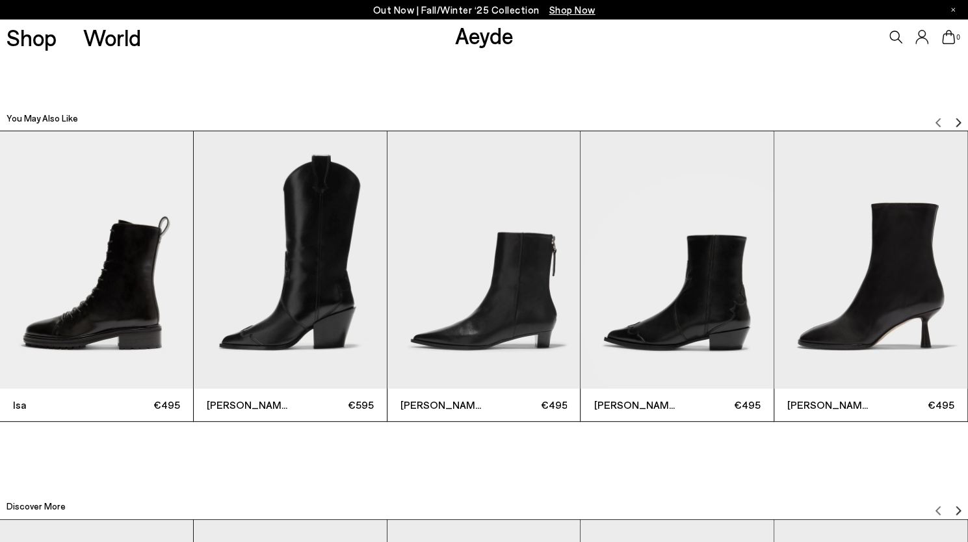
scroll to position [3043, 0]
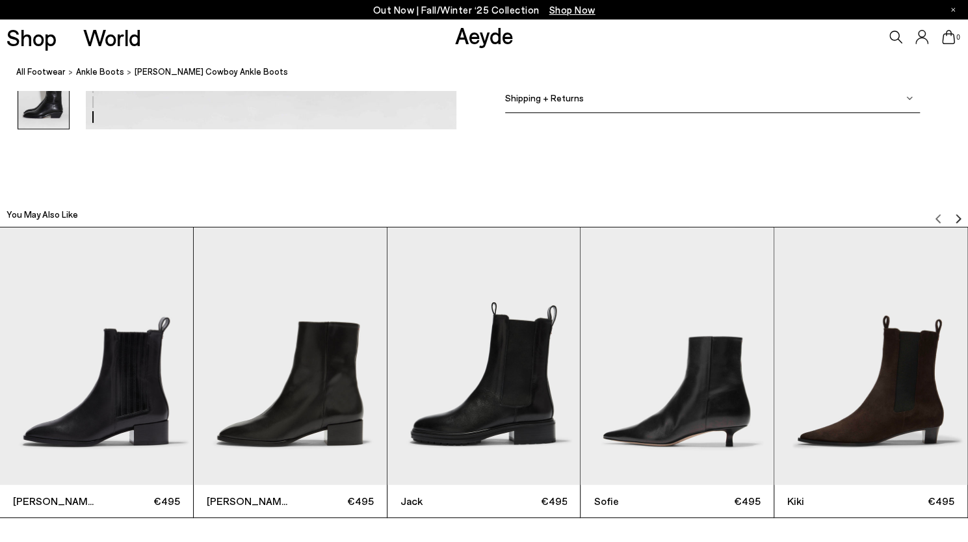
scroll to position [2937, 0]
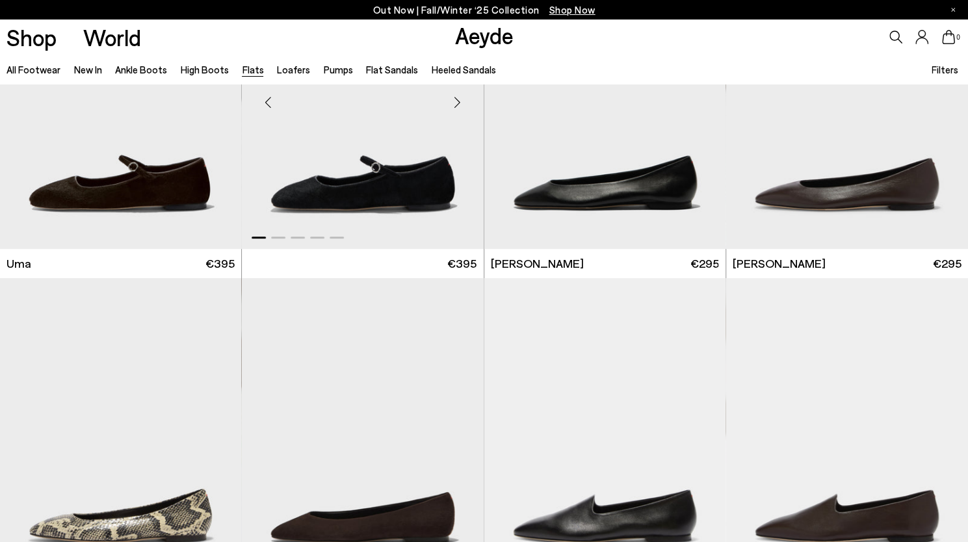
scroll to position [122, 0]
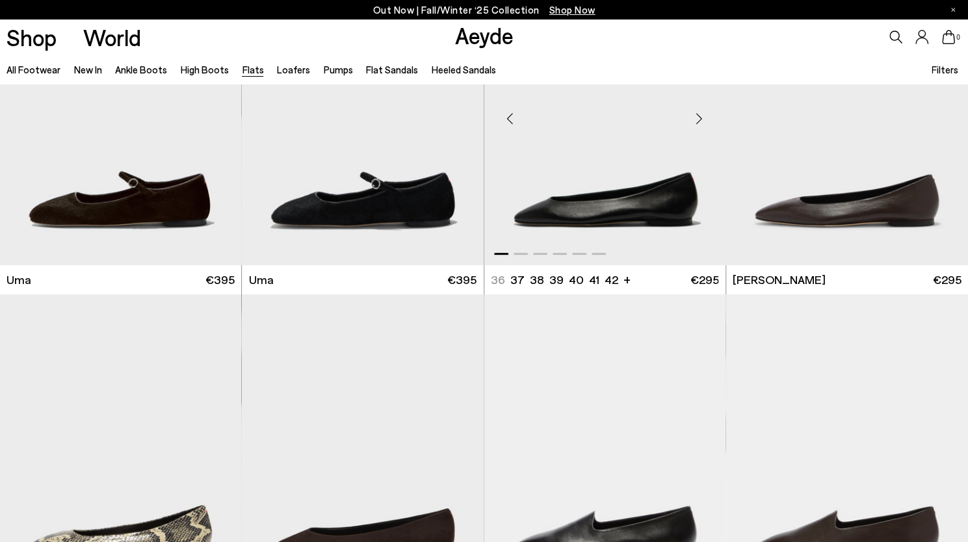
click at [703, 124] on div "Next slide" at bounding box center [699, 118] width 39 height 39
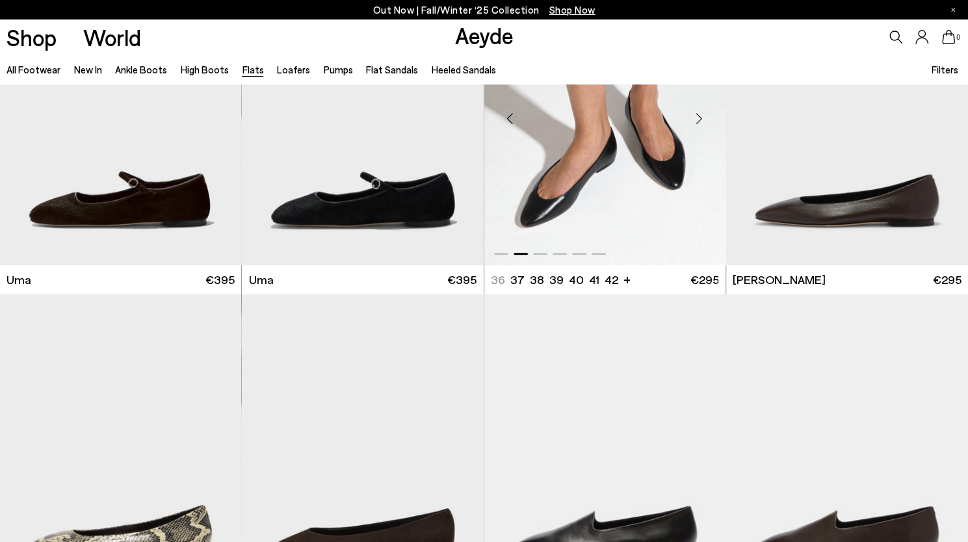
click at [619, 223] on img "2 / 6" at bounding box center [605, 114] width 242 height 304
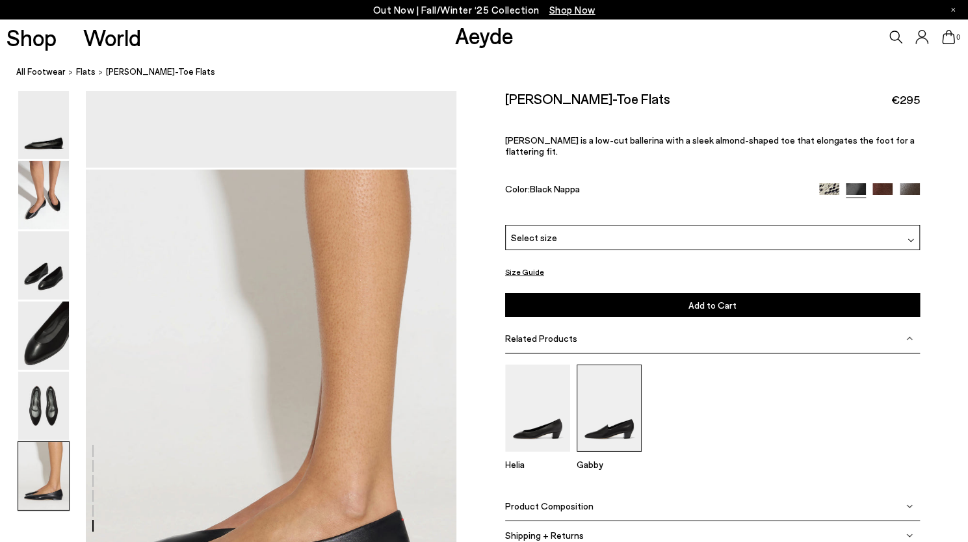
scroll to position [2355, 0]
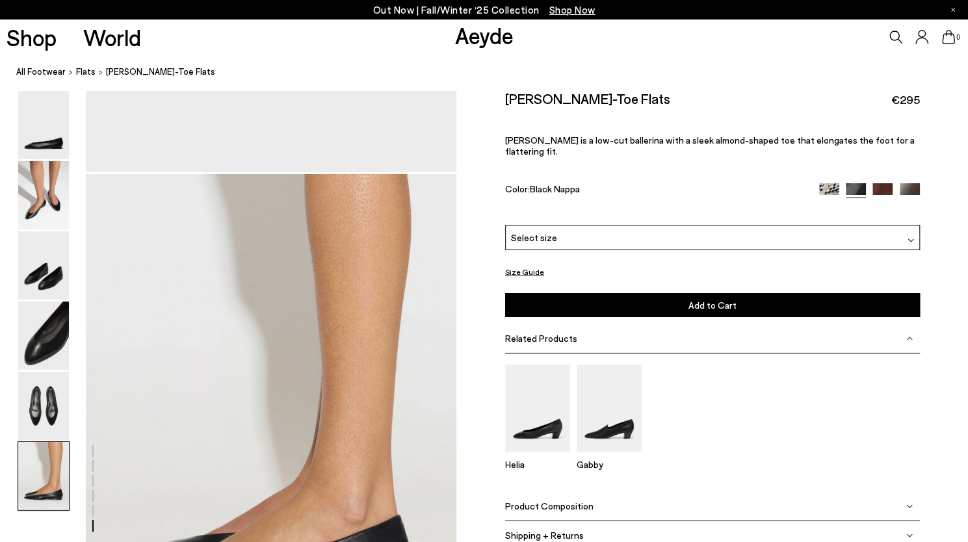
click at [832, 183] on img at bounding box center [829, 193] width 20 height 20
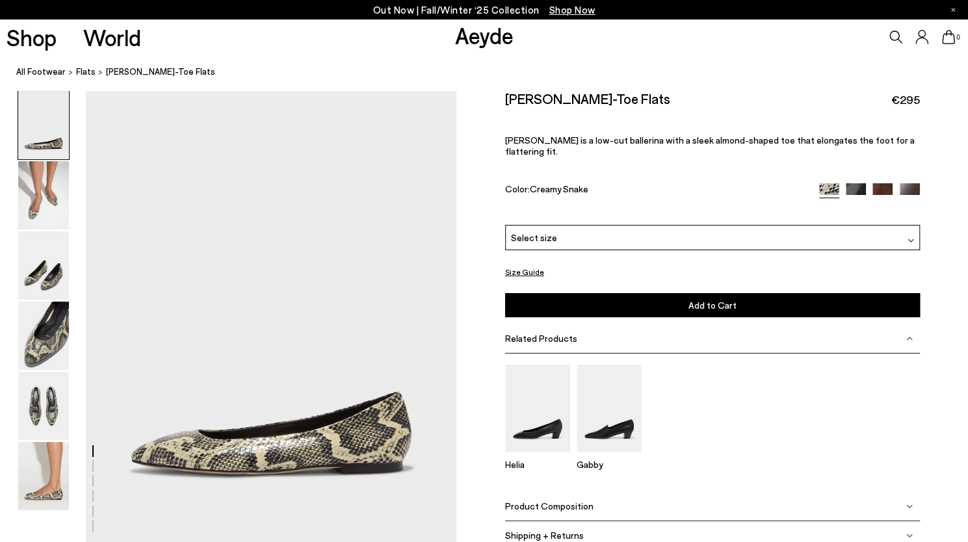
click at [577, 228] on div "Select size" at bounding box center [712, 237] width 415 height 25
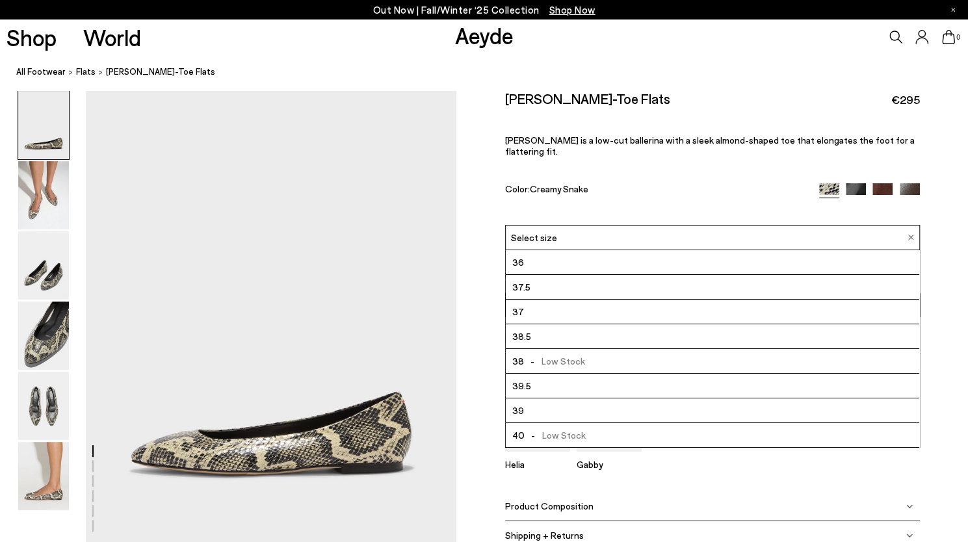
click at [577, 228] on div "Select size" at bounding box center [712, 237] width 415 height 25
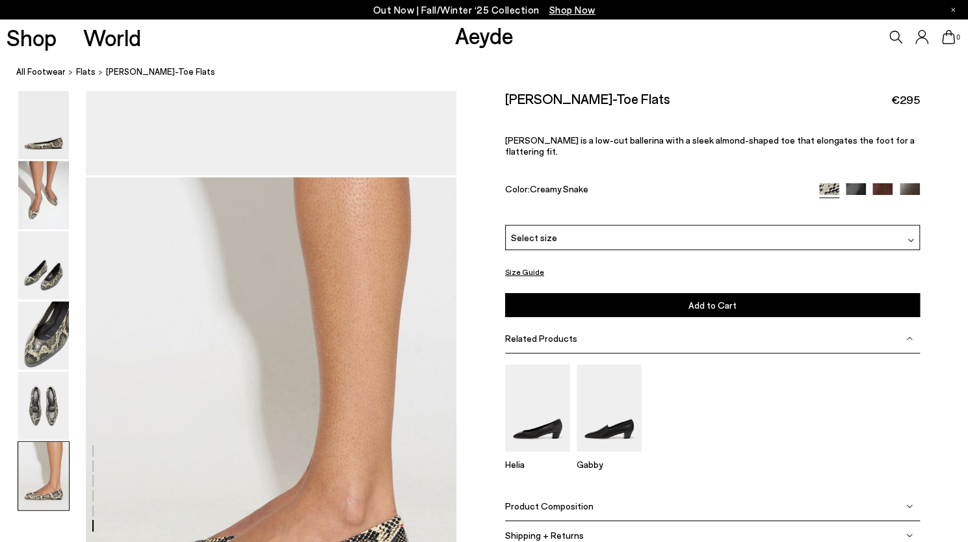
scroll to position [2336, 0]
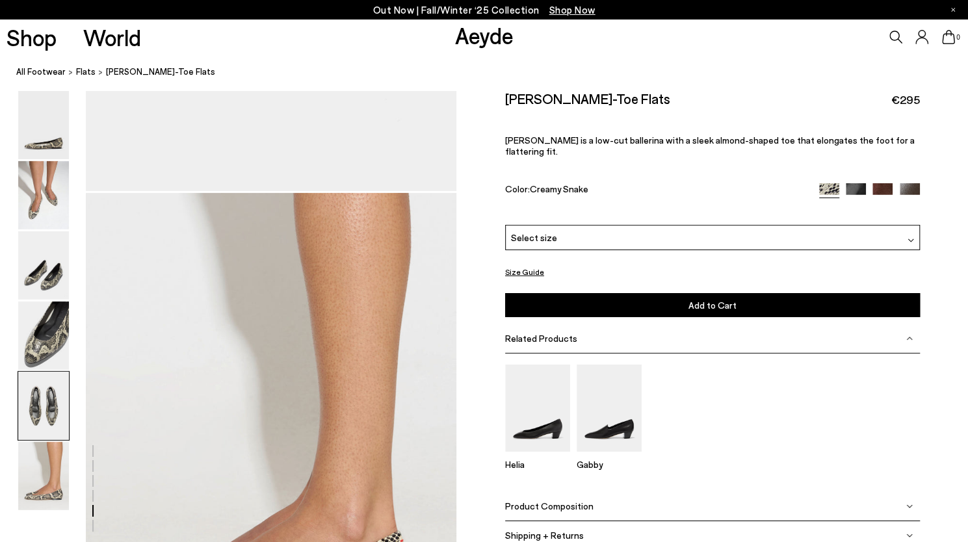
click at [879, 183] on img at bounding box center [882, 193] width 20 height 20
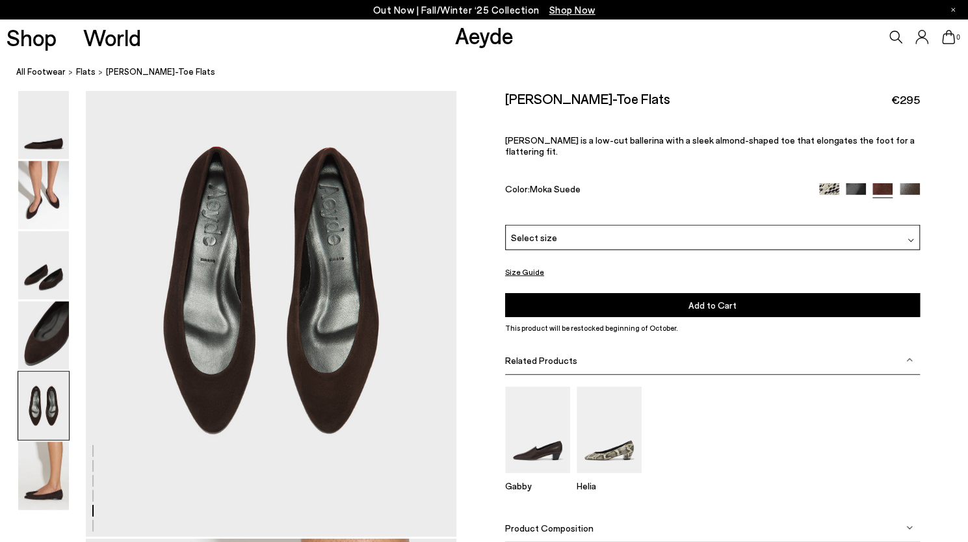
scroll to position [1996, 0]
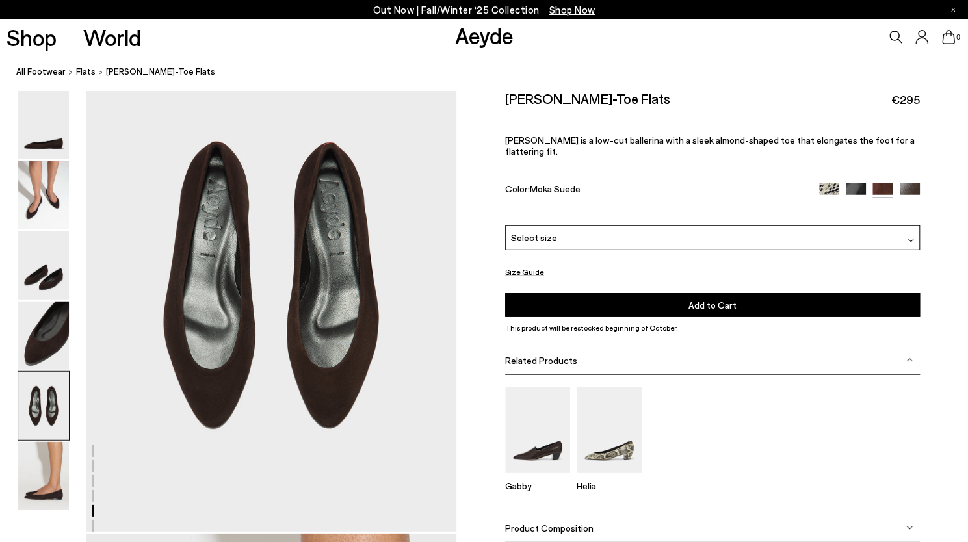
click at [910, 183] on img at bounding box center [910, 193] width 20 height 20
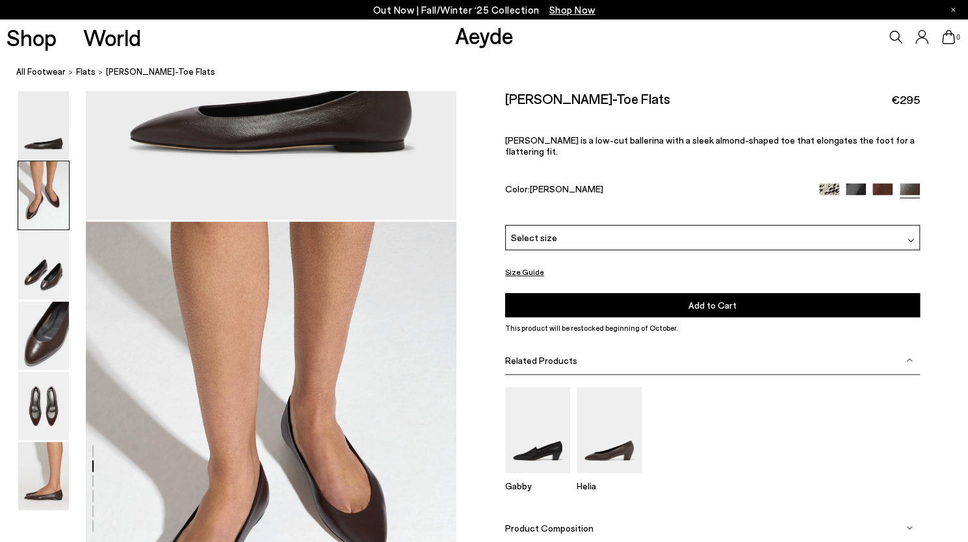
scroll to position [484, 0]
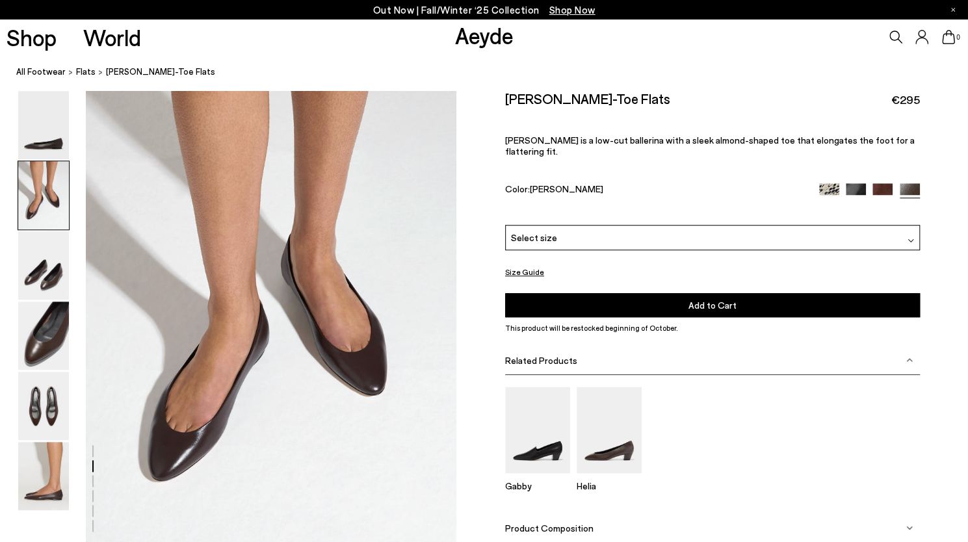
click at [824, 183] on img at bounding box center [829, 193] width 20 height 20
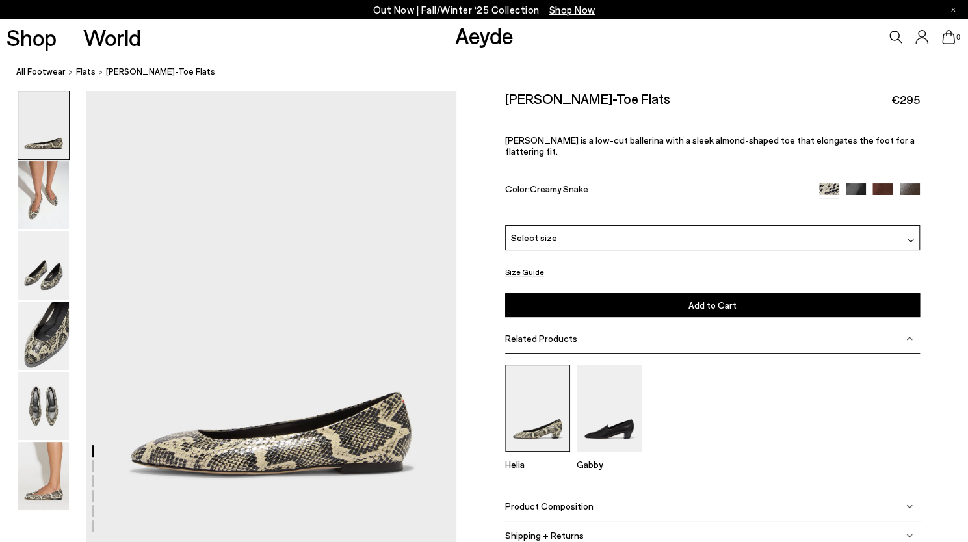
click at [532, 426] on img at bounding box center [537, 408] width 65 height 86
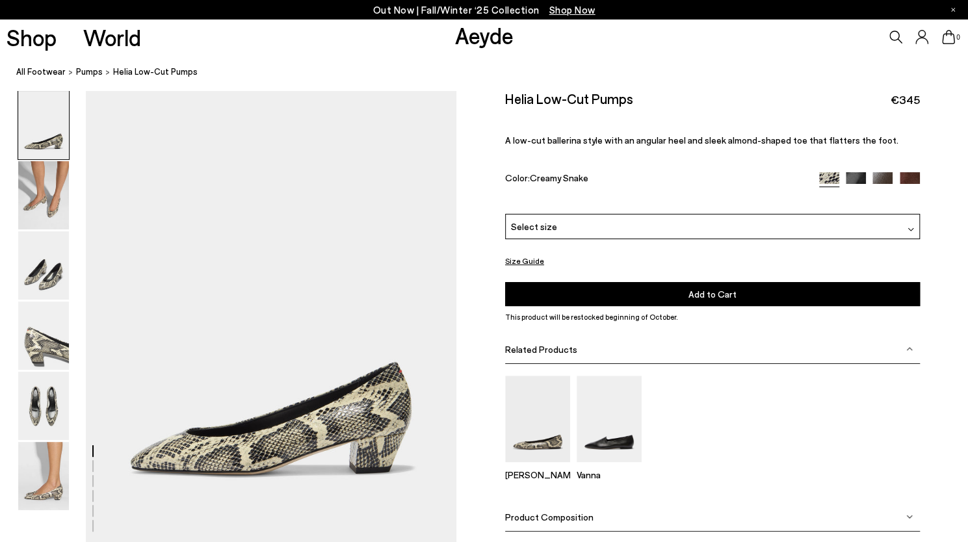
click at [576, 226] on div "Select size" at bounding box center [712, 226] width 415 height 25
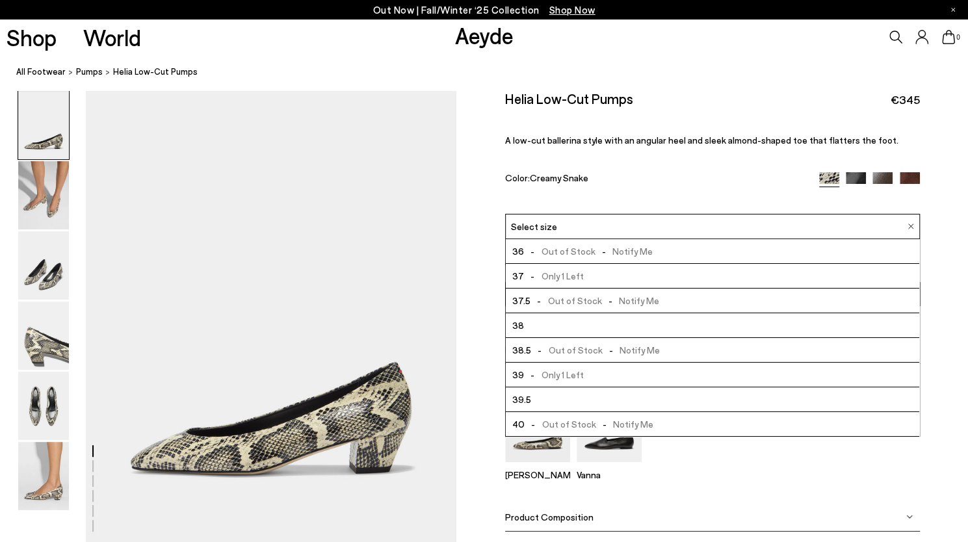
click at [850, 172] on img at bounding box center [856, 182] width 20 height 20
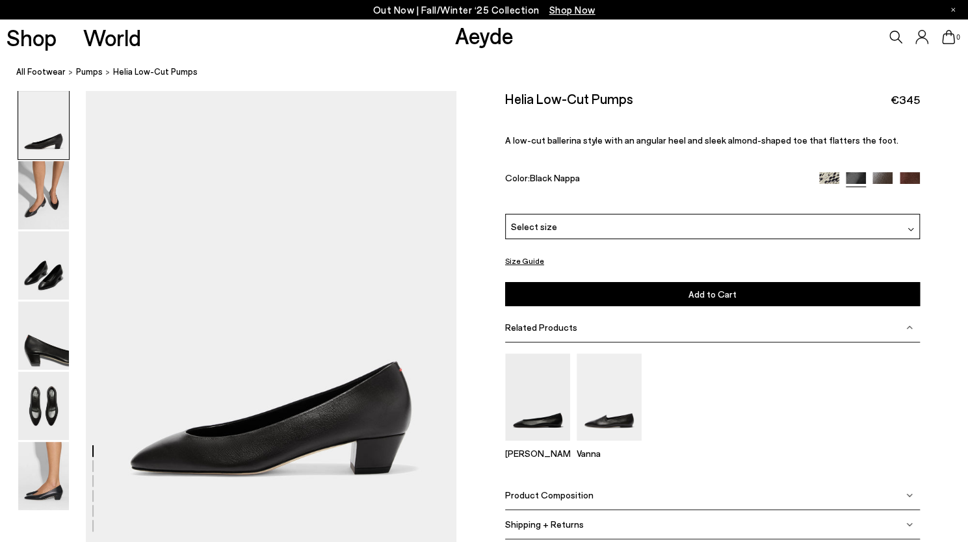
click at [638, 229] on div "Select size" at bounding box center [712, 226] width 415 height 25
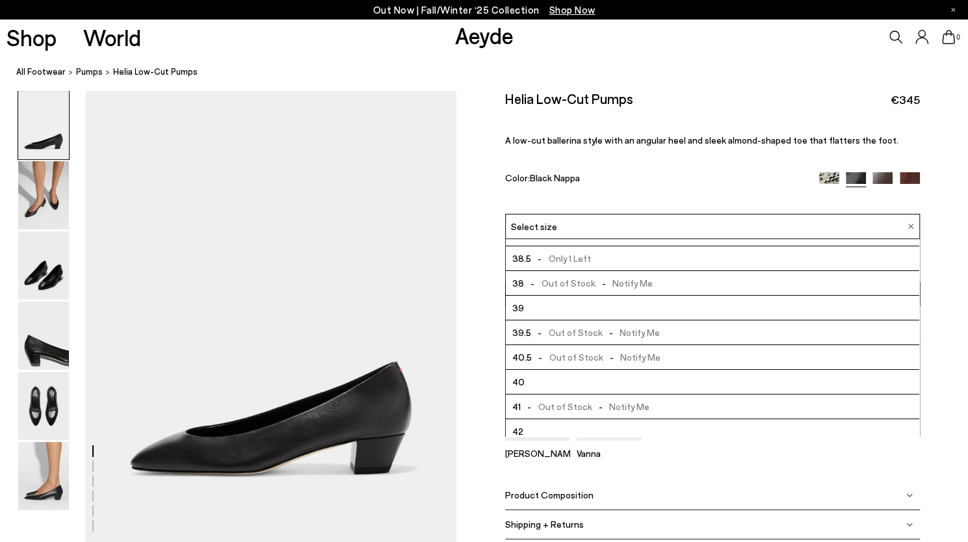
scroll to position [72, 0]
click at [683, 175] on div "Color: Black Nappa" at bounding box center [655, 179] width 300 height 15
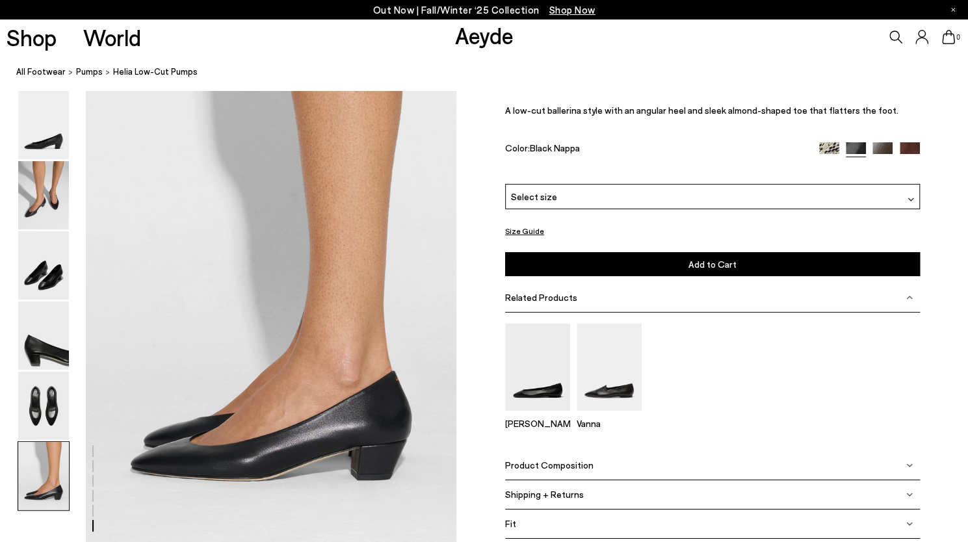
scroll to position [2489, 0]
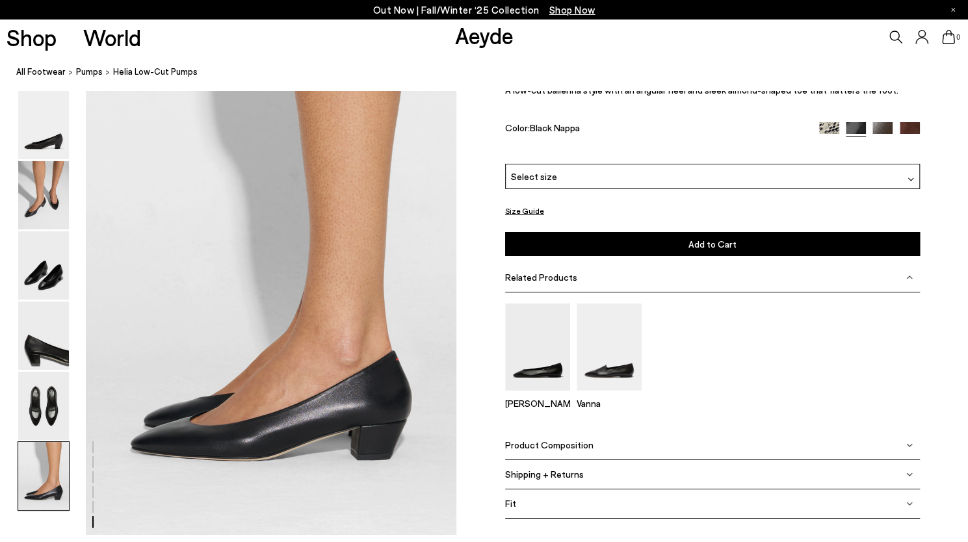
click at [884, 130] on img at bounding box center [882, 132] width 20 height 20
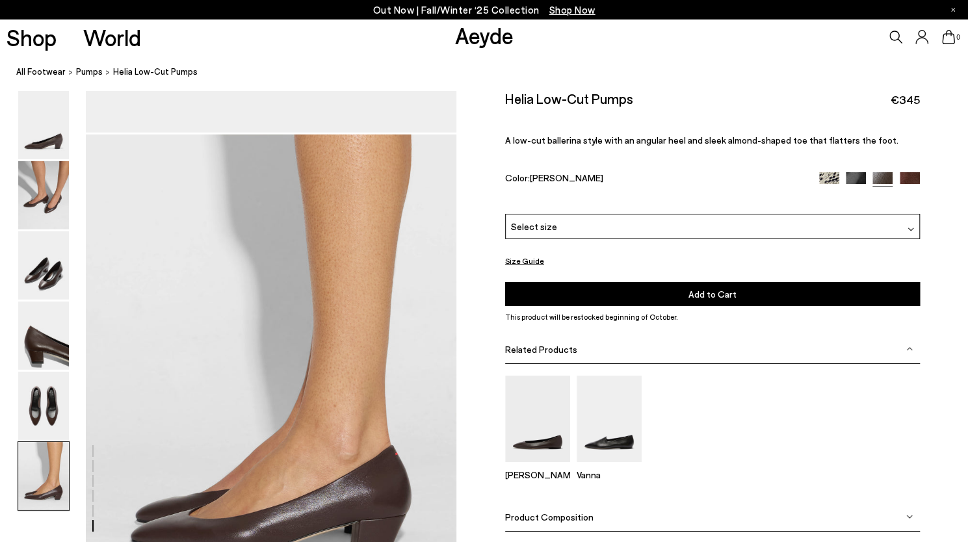
scroll to position [2481, 0]
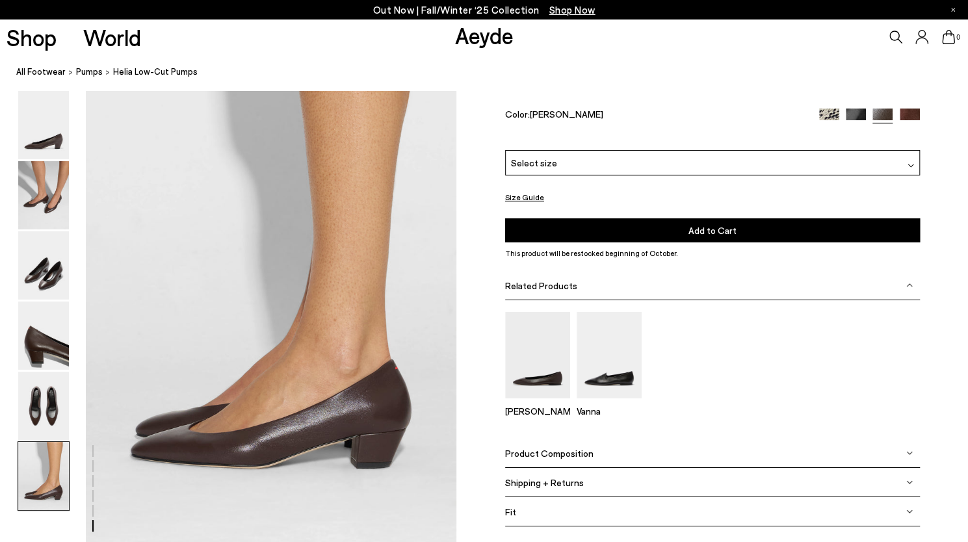
click at [914, 116] on img at bounding box center [910, 119] width 20 height 20
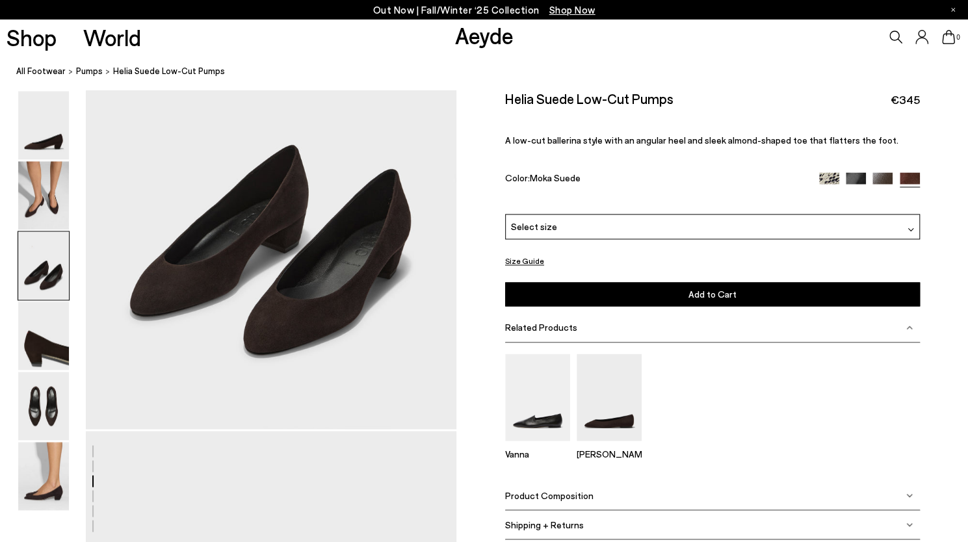
scroll to position [1114, 0]
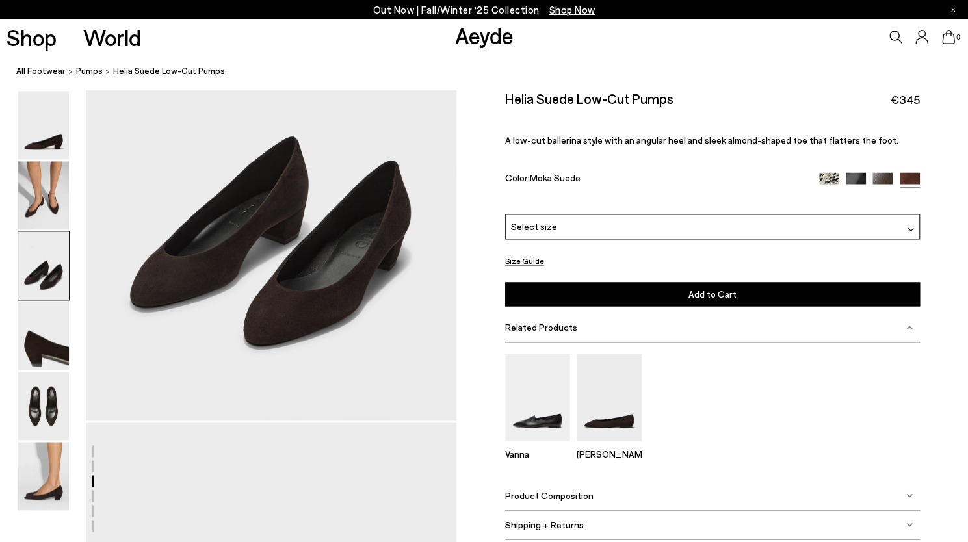
click at [852, 179] on img at bounding box center [856, 182] width 20 height 20
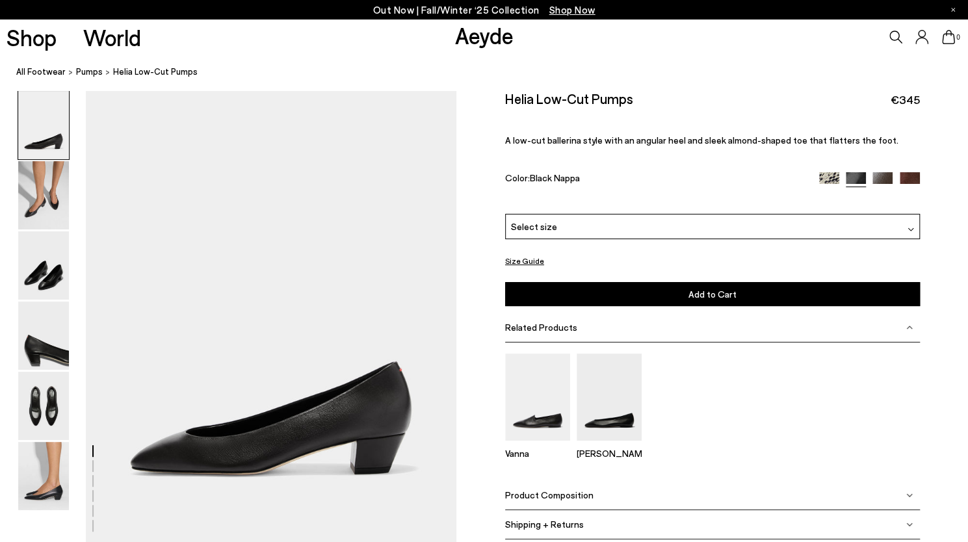
click at [628, 223] on div "Select size" at bounding box center [712, 226] width 415 height 25
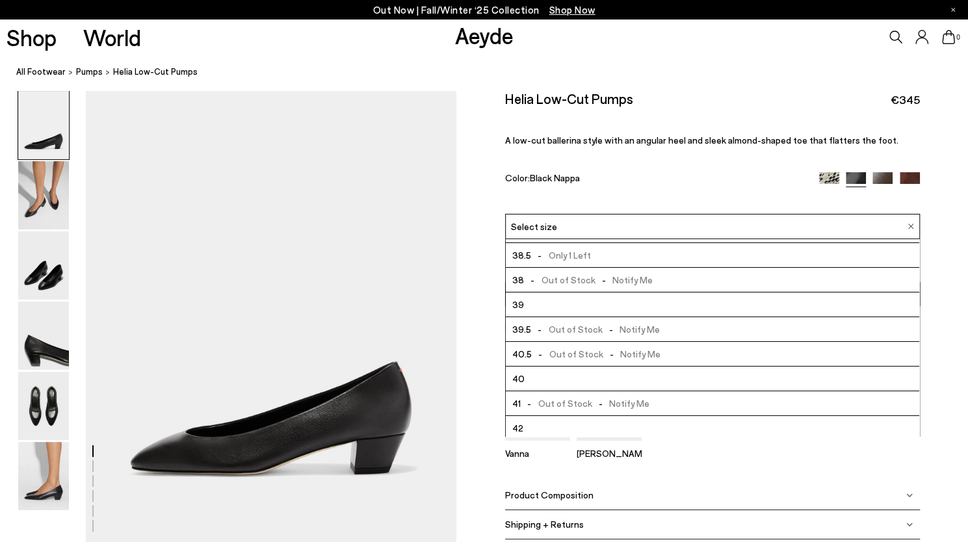
scroll to position [72, 0]
click at [550, 380] on li "40" at bounding box center [712, 377] width 413 height 25
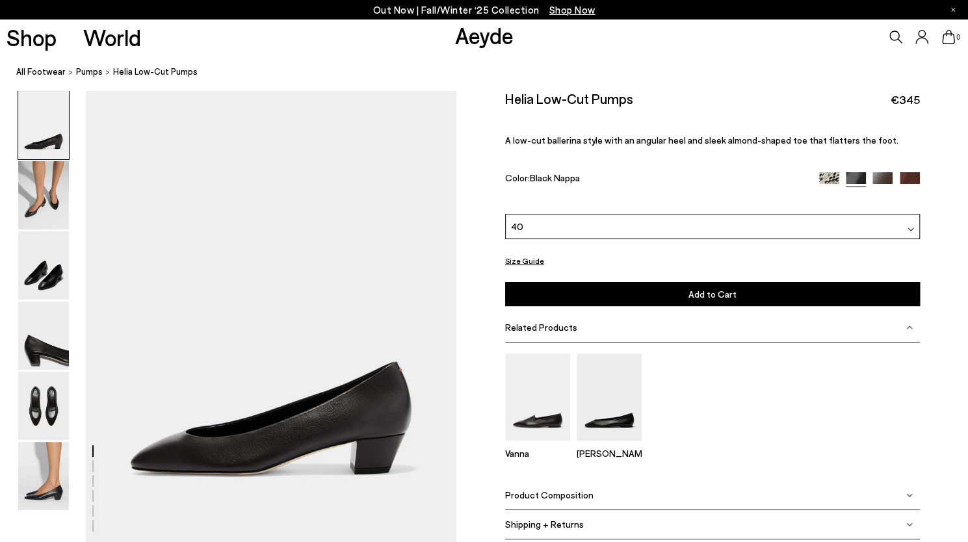
click at [533, 262] on button "Size Guide" at bounding box center [524, 261] width 39 height 16
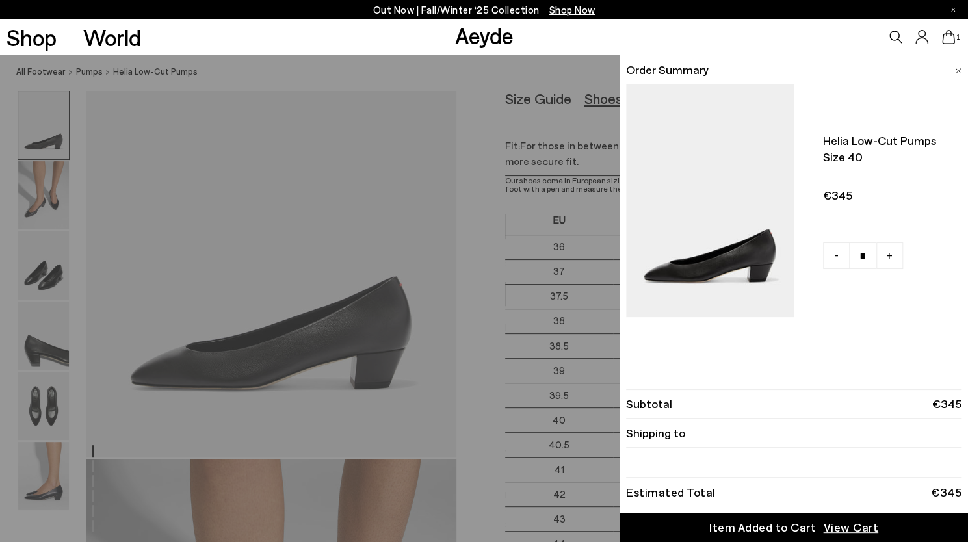
scroll to position [88, 0]
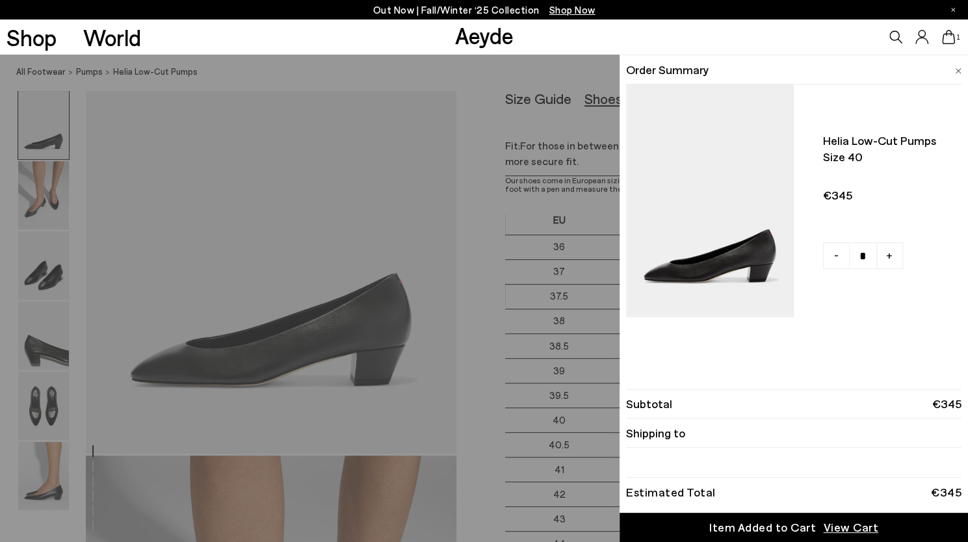
click at [956, 70] on img at bounding box center [958, 71] width 7 height 6
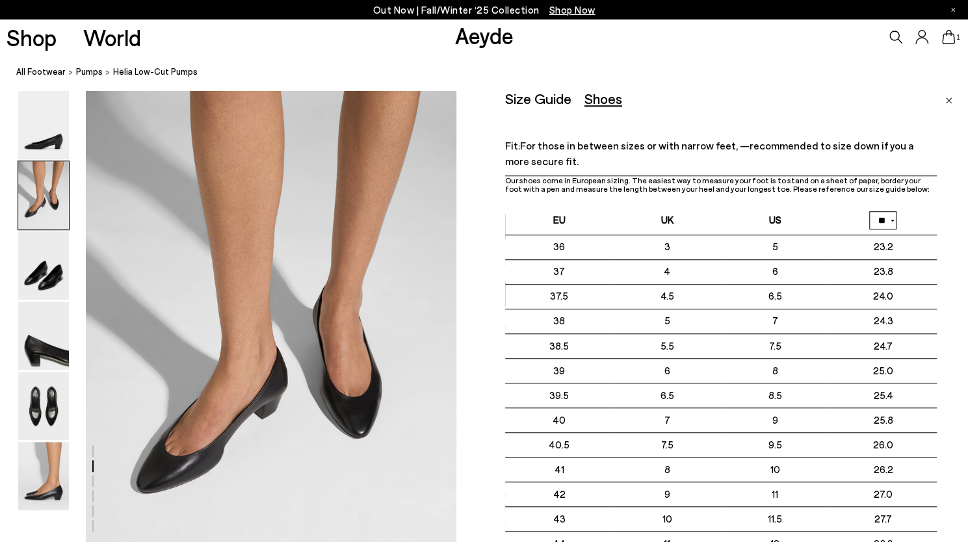
scroll to position [460, 0]
click at [952, 103] on img "Close" at bounding box center [948, 101] width 7 height 7
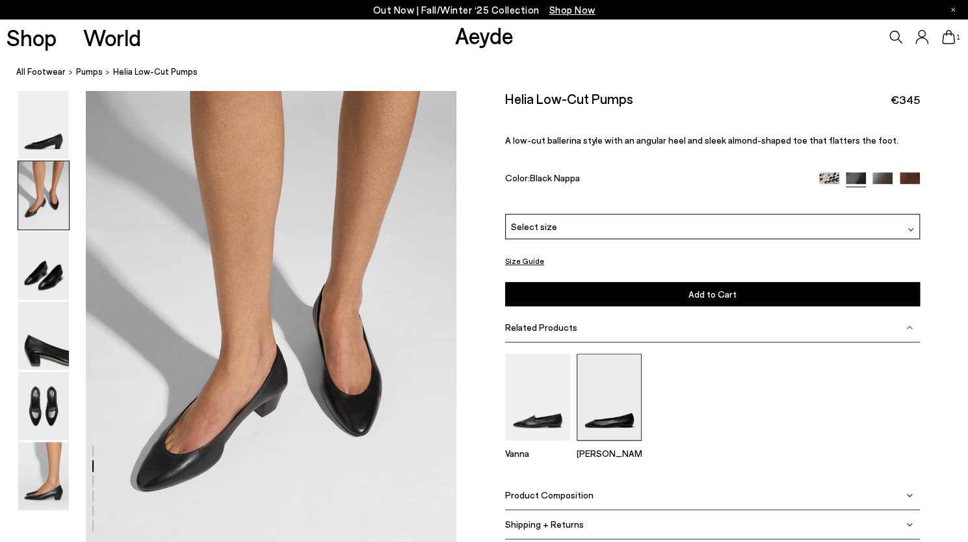
click at [627, 404] on img at bounding box center [609, 397] width 65 height 86
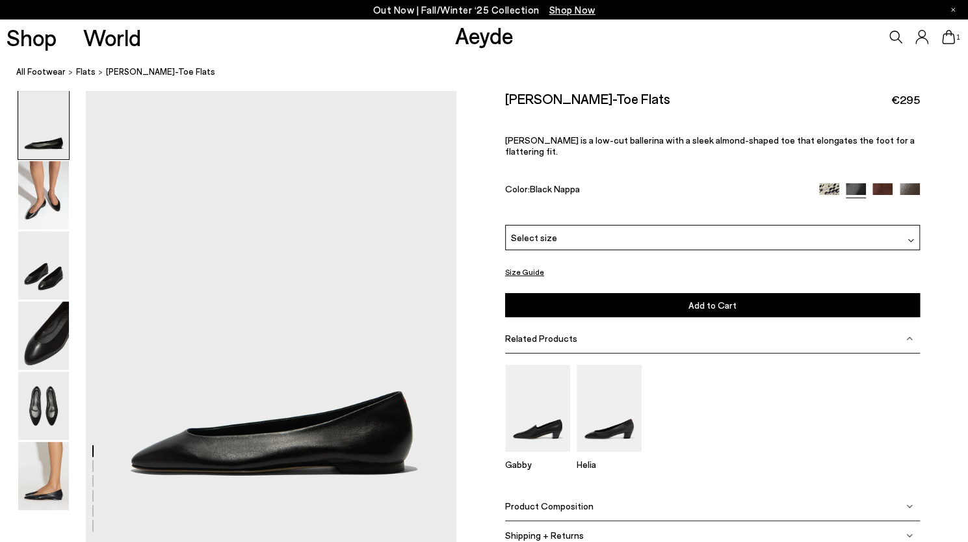
click at [825, 183] on img at bounding box center [829, 193] width 20 height 20
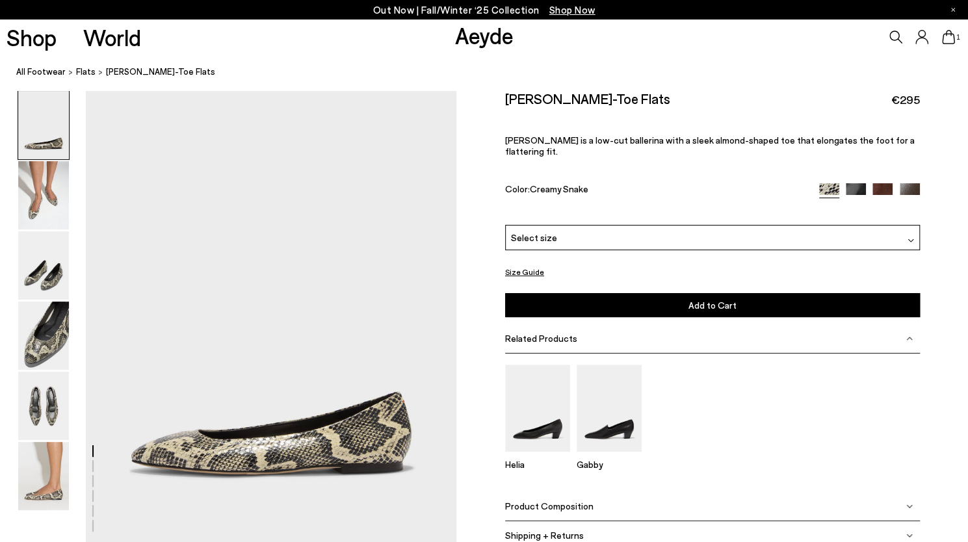
click at [767, 225] on div "Select size" at bounding box center [712, 237] width 415 height 25
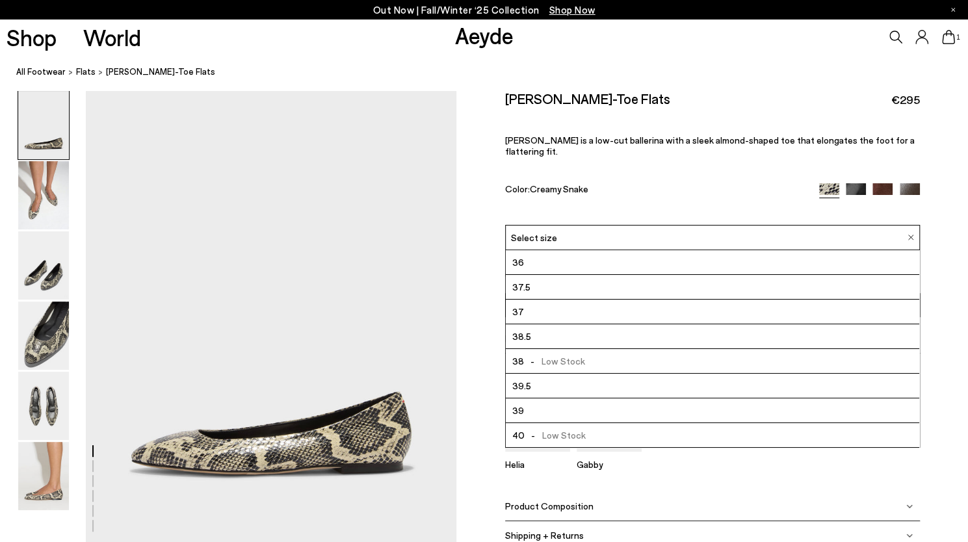
click at [579, 427] on span "- Low Stock" at bounding box center [555, 435] width 61 height 16
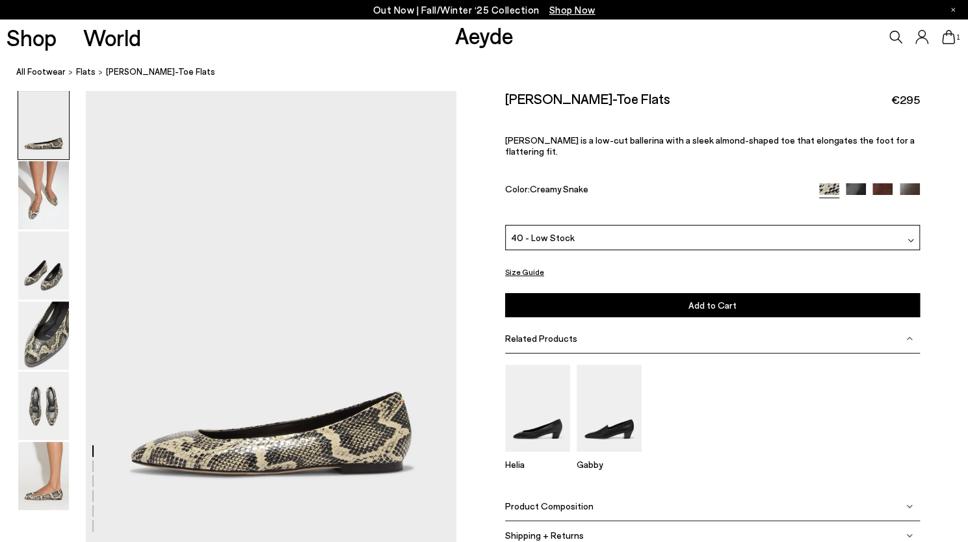
click at [638, 293] on button "Add to Cart Select a Size First" at bounding box center [712, 305] width 415 height 24
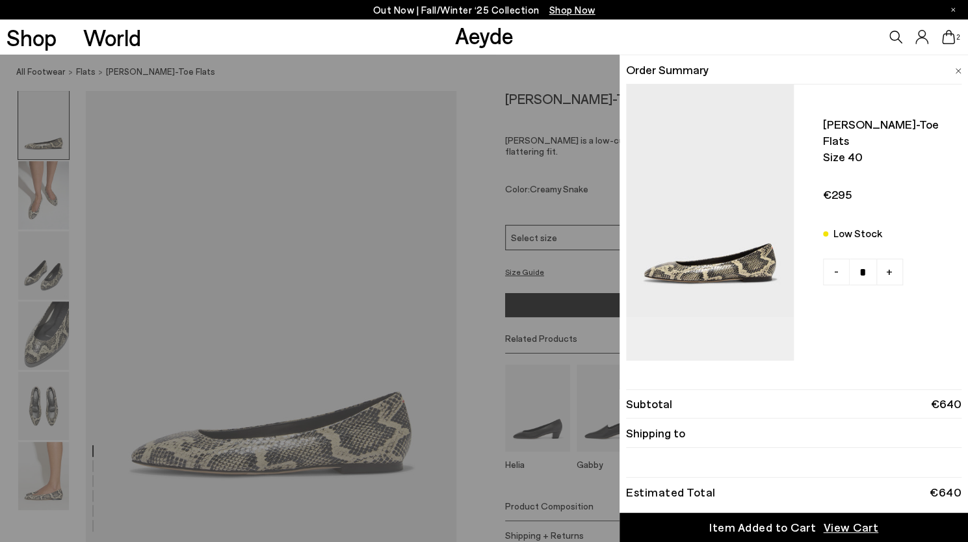
click at [484, 63] on div "Quick Add Color Size View Details Order Summary [PERSON_NAME]-toe flats Size 40…" at bounding box center [484, 299] width 968 height 488
